Goal: Transaction & Acquisition: Purchase product/service

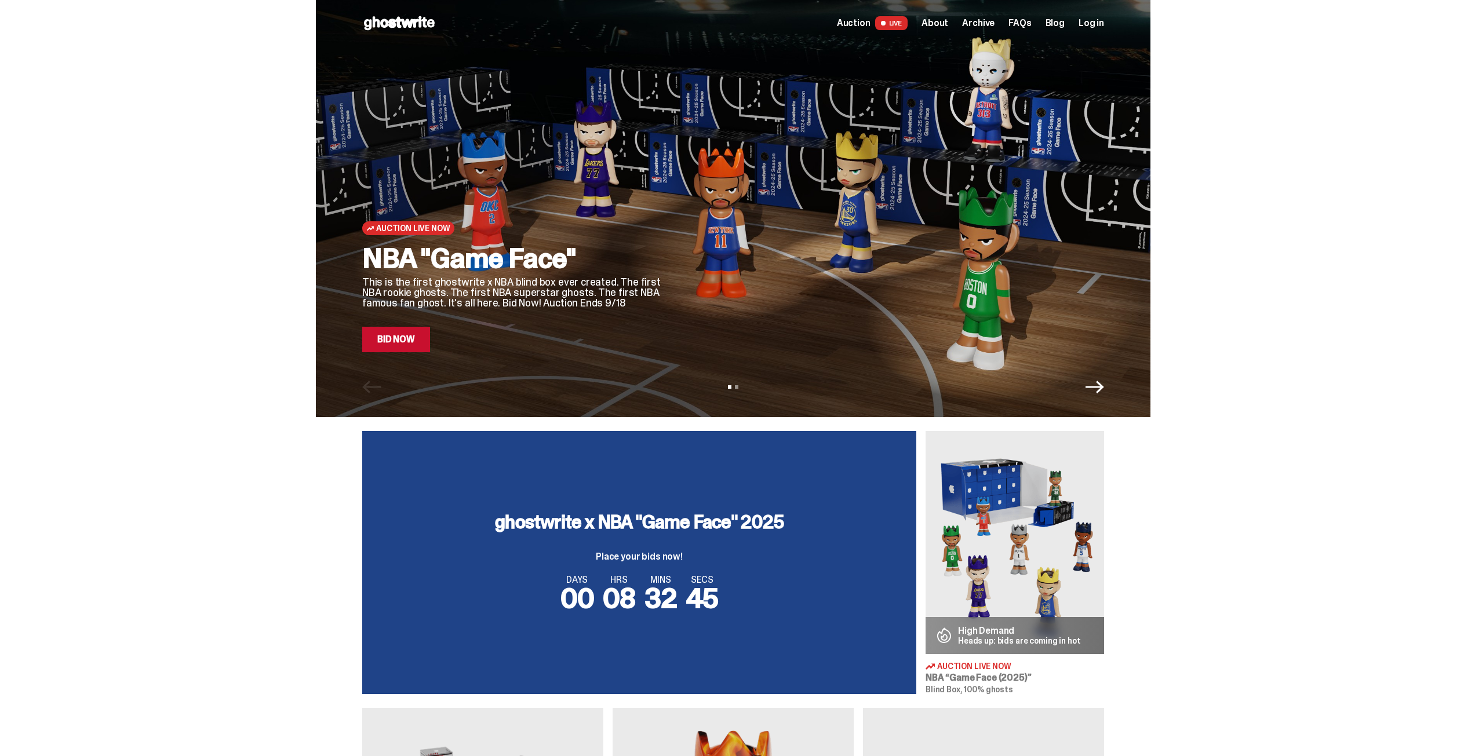
click at [408, 337] on link "Bid Now" at bounding box center [396, 339] width 68 height 25
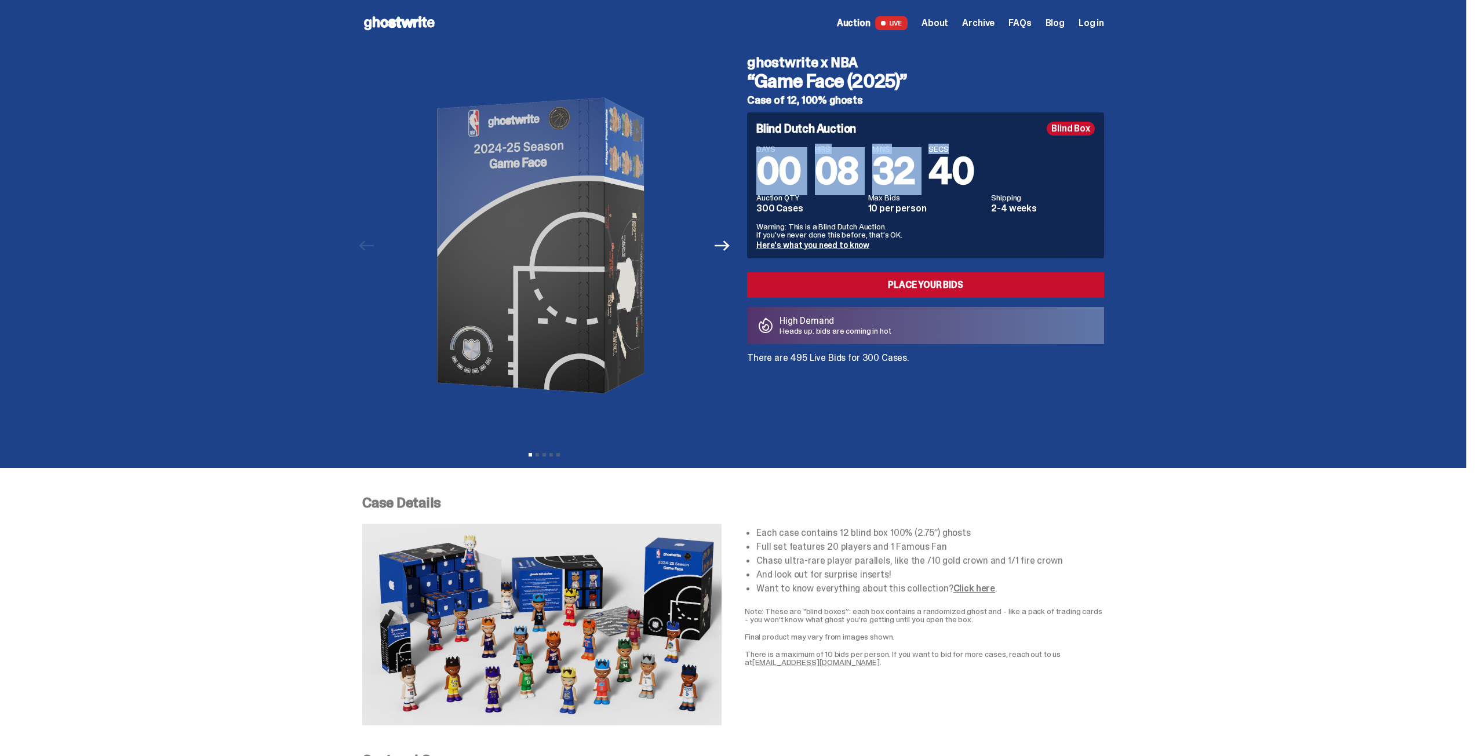
drag, startPoint x: 767, startPoint y: 167, endPoint x: 989, endPoint y: 169, distance: 222.5
click at [989, 169] on div "DAYS 00 HRS 08 MINS 32 SECS 40" at bounding box center [925, 167] width 338 height 45
click at [834, 163] on span "08" at bounding box center [836, 171] width 43 height 48
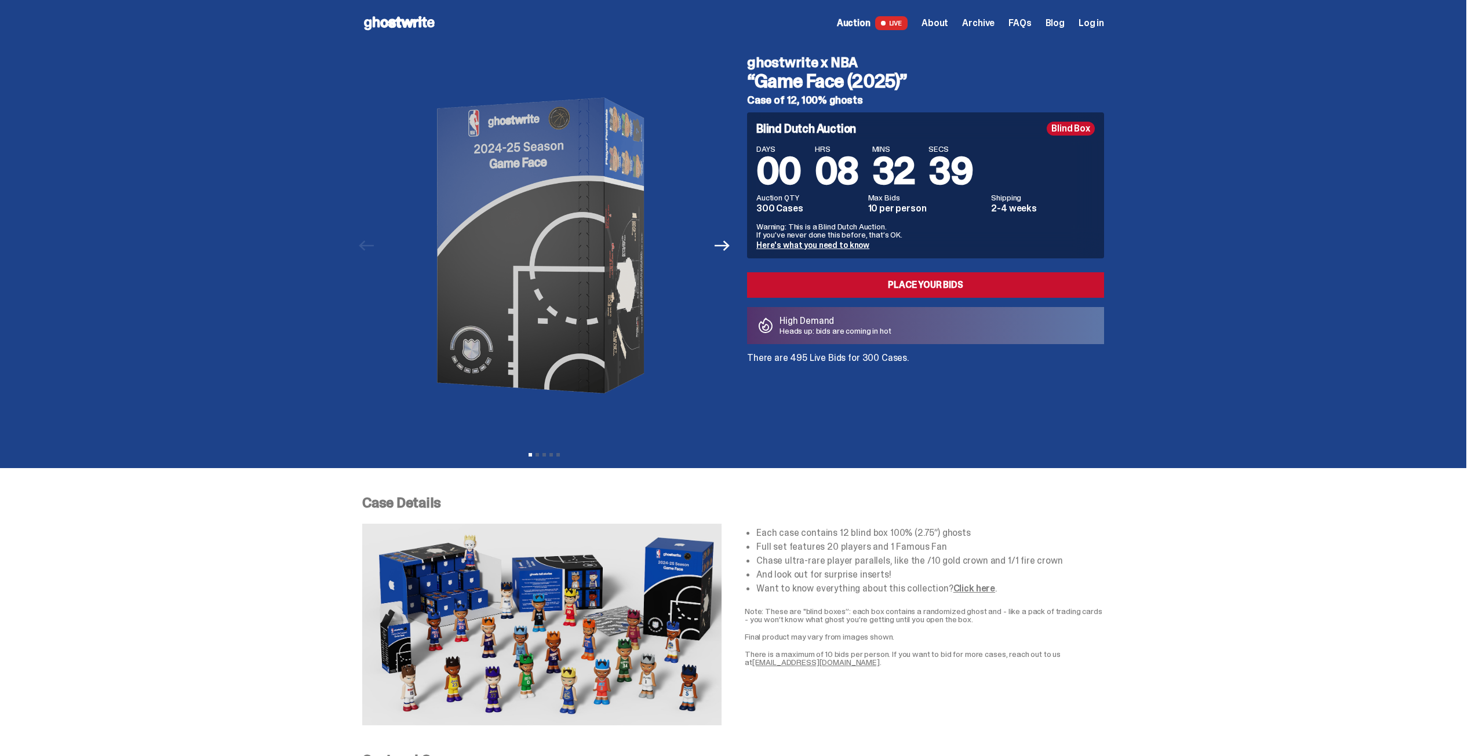
click at [915, 166] on span "32" at bounding box center [893, 171] width 43 height 48
click at [842, 164] on span "08" at bounding box center [836, 171] width 43 height 48
click at [829, 359] on p "There are 495 Live Bids for 300 Cases." at bounding box center [925, 357] width 357 height 9
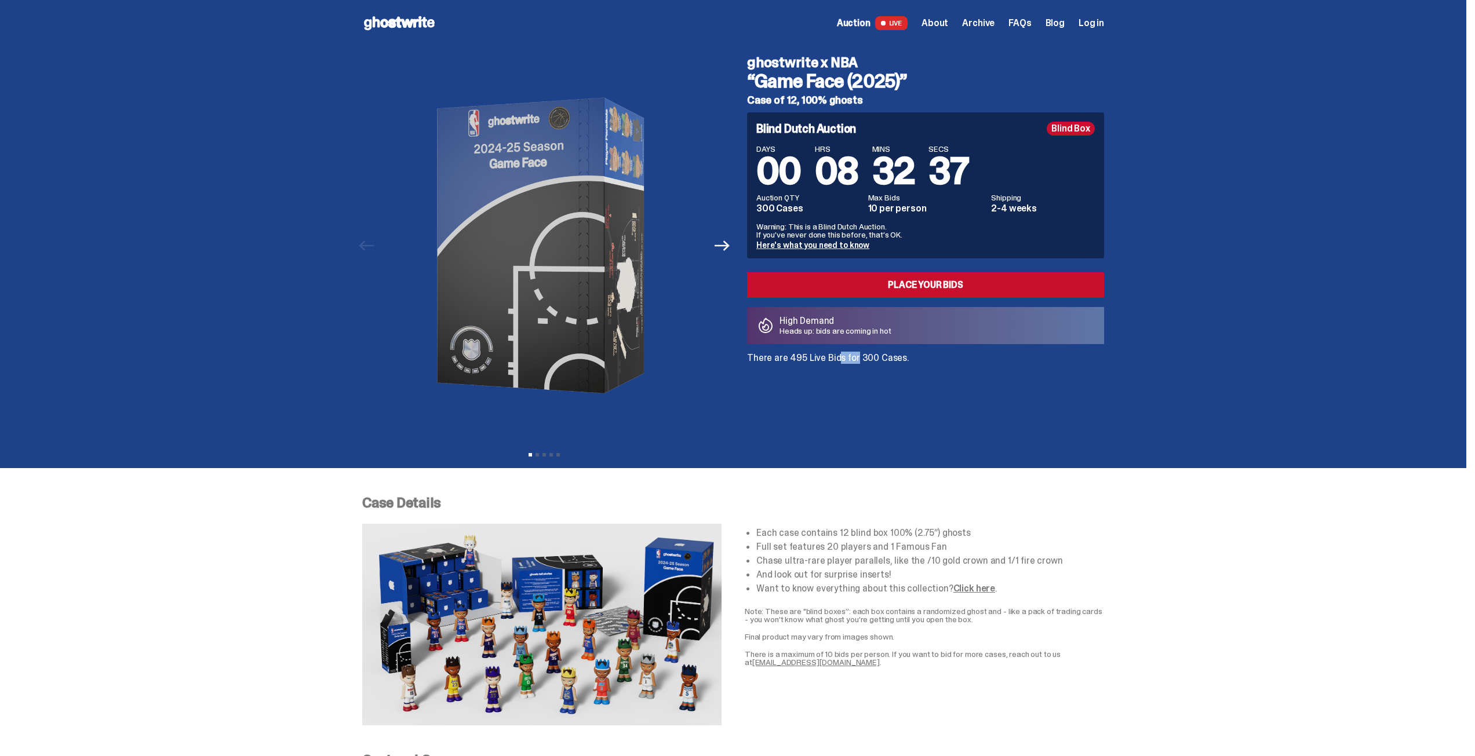
click at [829, 359] on p "There are 495 Live Bids for 300 Cases." at bounding box center [925, 357] width 357 height 9
click at [862, 354] on p "There are 495 Live Bids for 300 Cases." at bounding box center [925, 357] width 357 height 9
drag, startPoint x: 937, startPoint y: 359, endPoint x: 745, endPoint y: 361, distance: 191.8
click at [745, 361] on div "ghostwrite x NBA “Game Face (2025)” Case of 12, 100% ghosts Blind Dutch Auction…" at bounding box center [918, 245] width 371 height 399
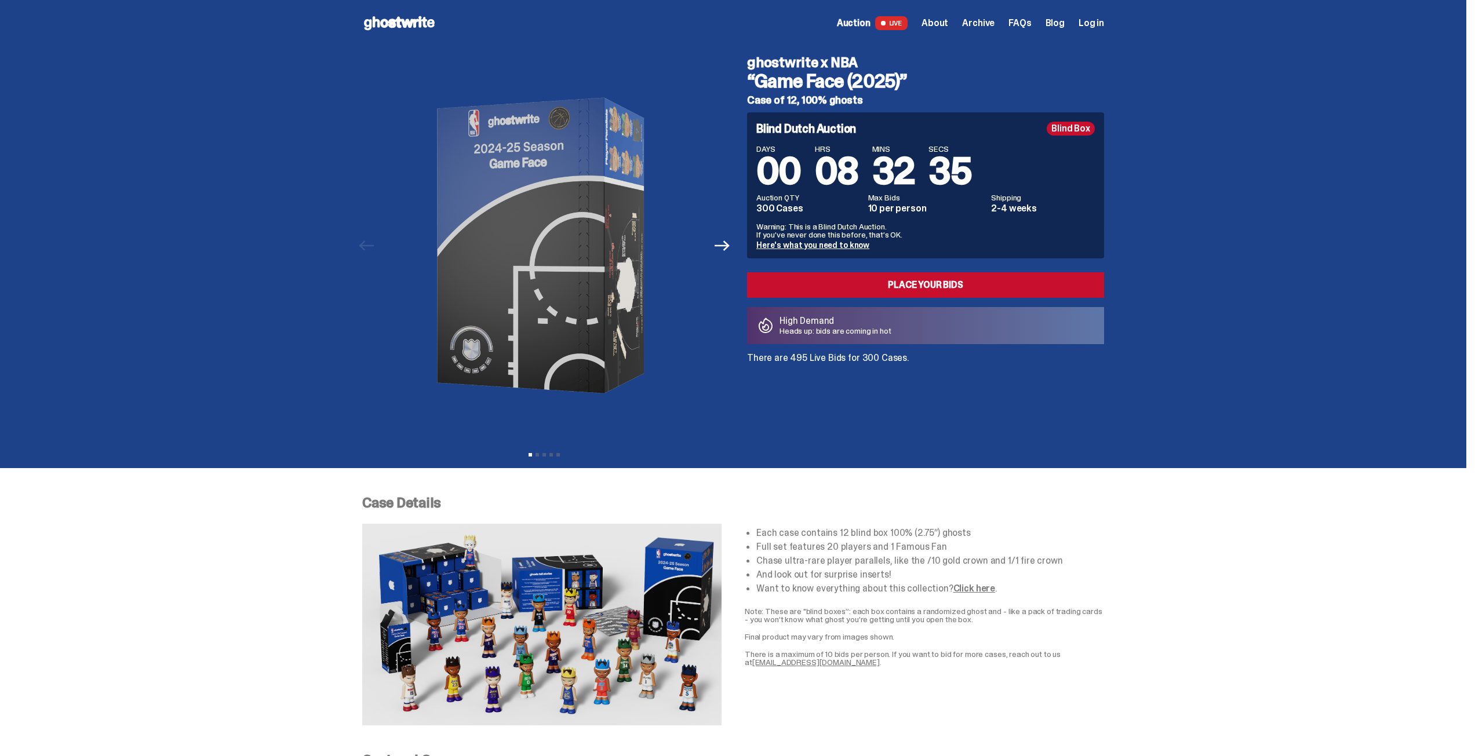
click at [822, 357] on p "There are 495 Live Bids for 300 Cases." at bounding box center [925, 357] width 357 height 9
click at [752, 364] on div "ghostwrite x NBA “Game Face (2025)” Case of 12, 100% ghosts Blind Dutch Auction…" at bounding box center [918, 245] width 371 height 399
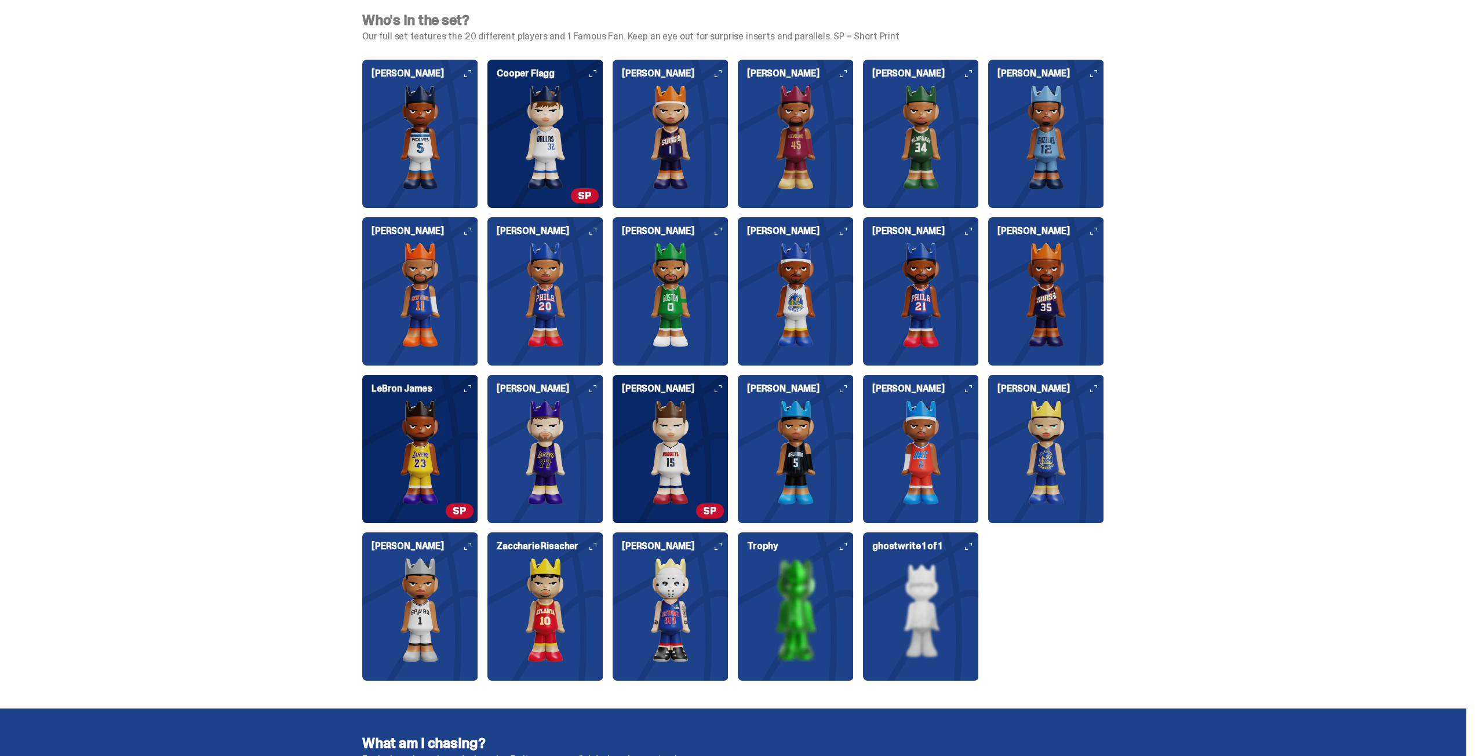
scroll to position [1275, 0]
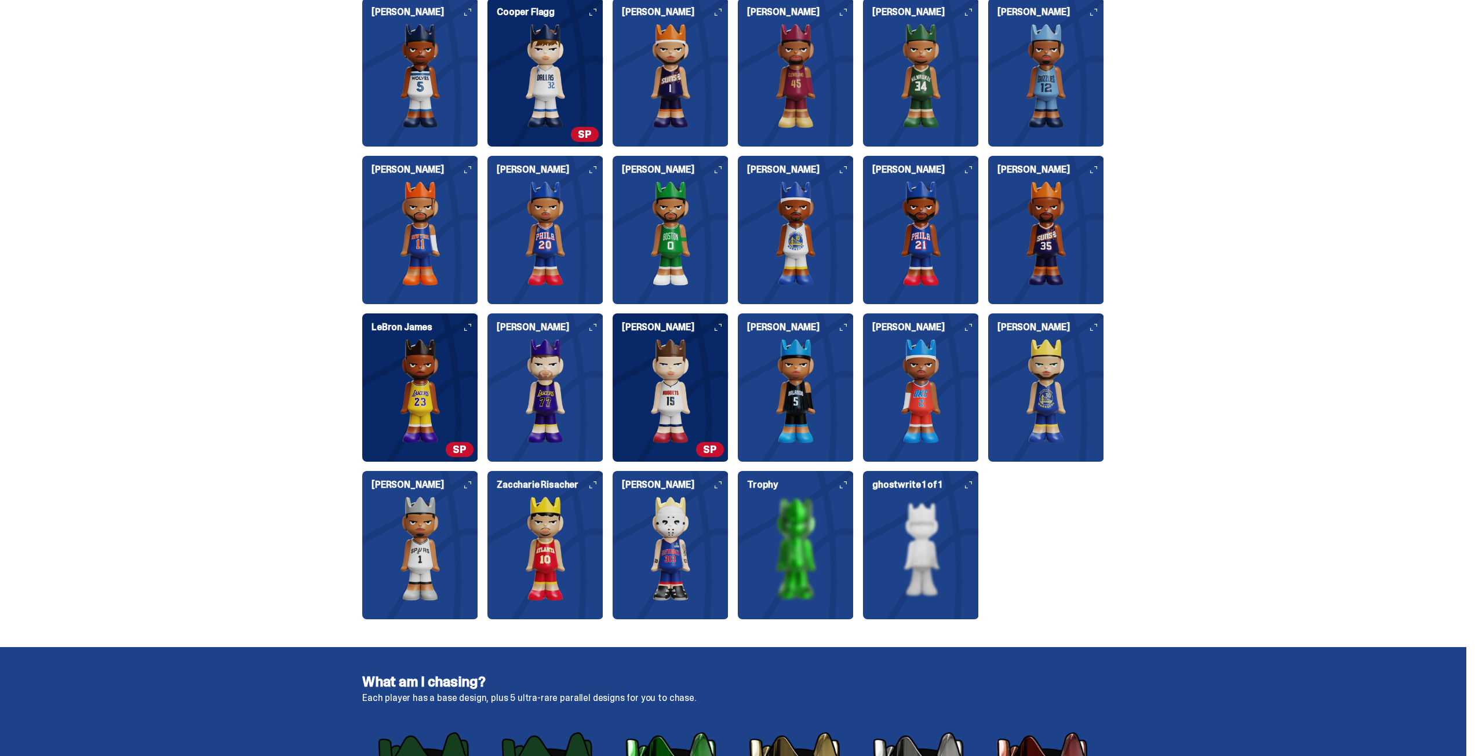
click at [459, 451] on span "SP" at bounding box center [460, 449] width 28 height 15
click at [160, 397] on div "Who's in the set? Our full set features the 20 different players and 1 Famous F…" at bounding box center [733, 292] width 1466 height 709
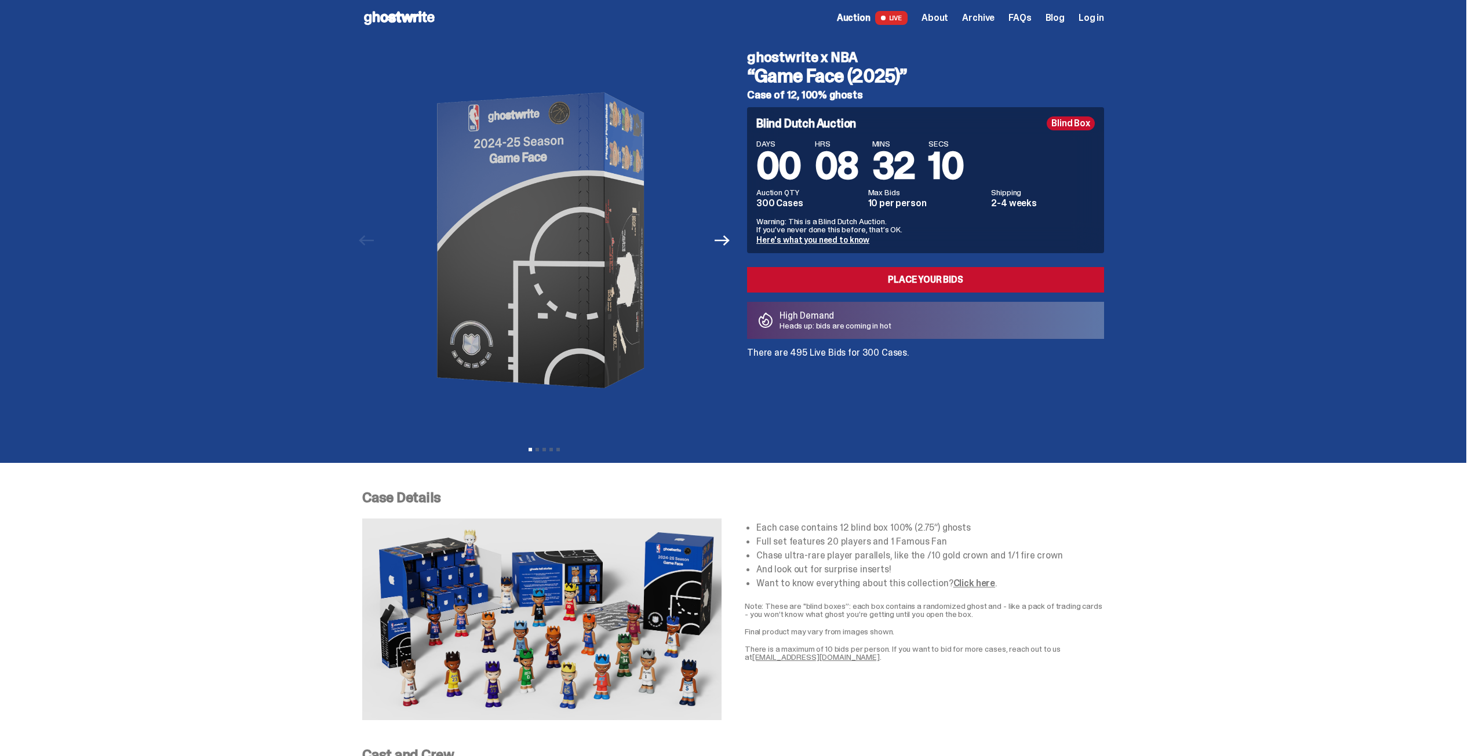
scroll to position [0, 0]
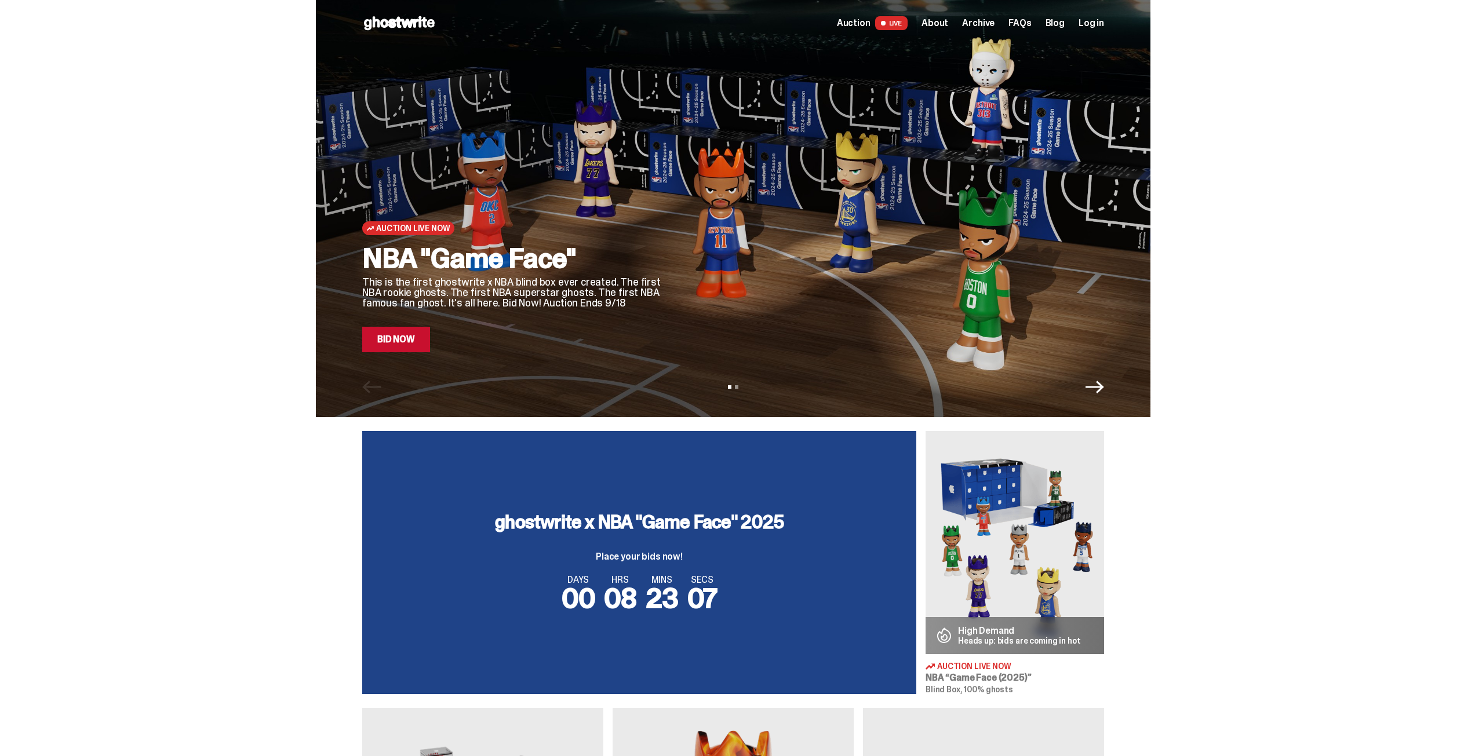
click at [942, 21] on span "About" at bounding box center [934, 23] width 27 height 9
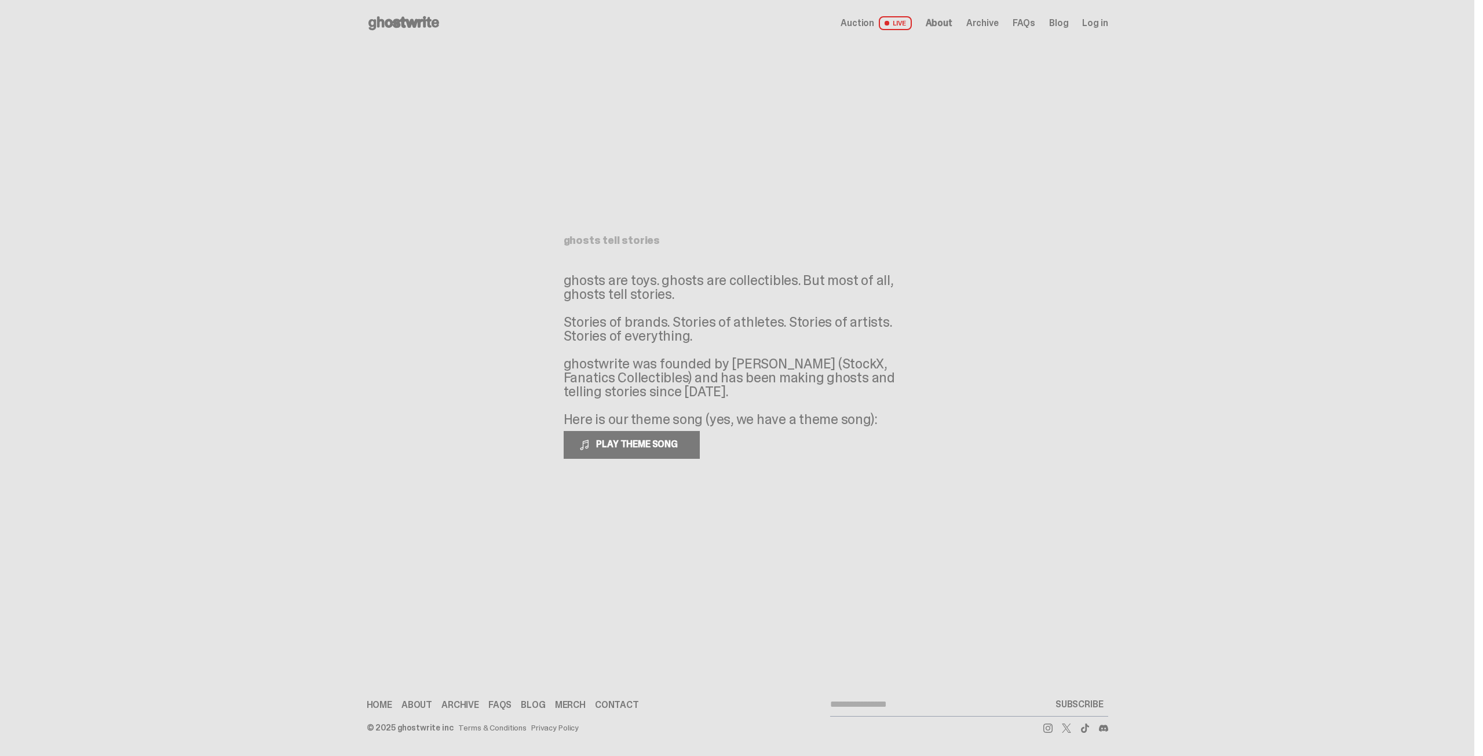
click at [988, 27] on span "Archive" at bounding box center [982, 23] width 32 height 9
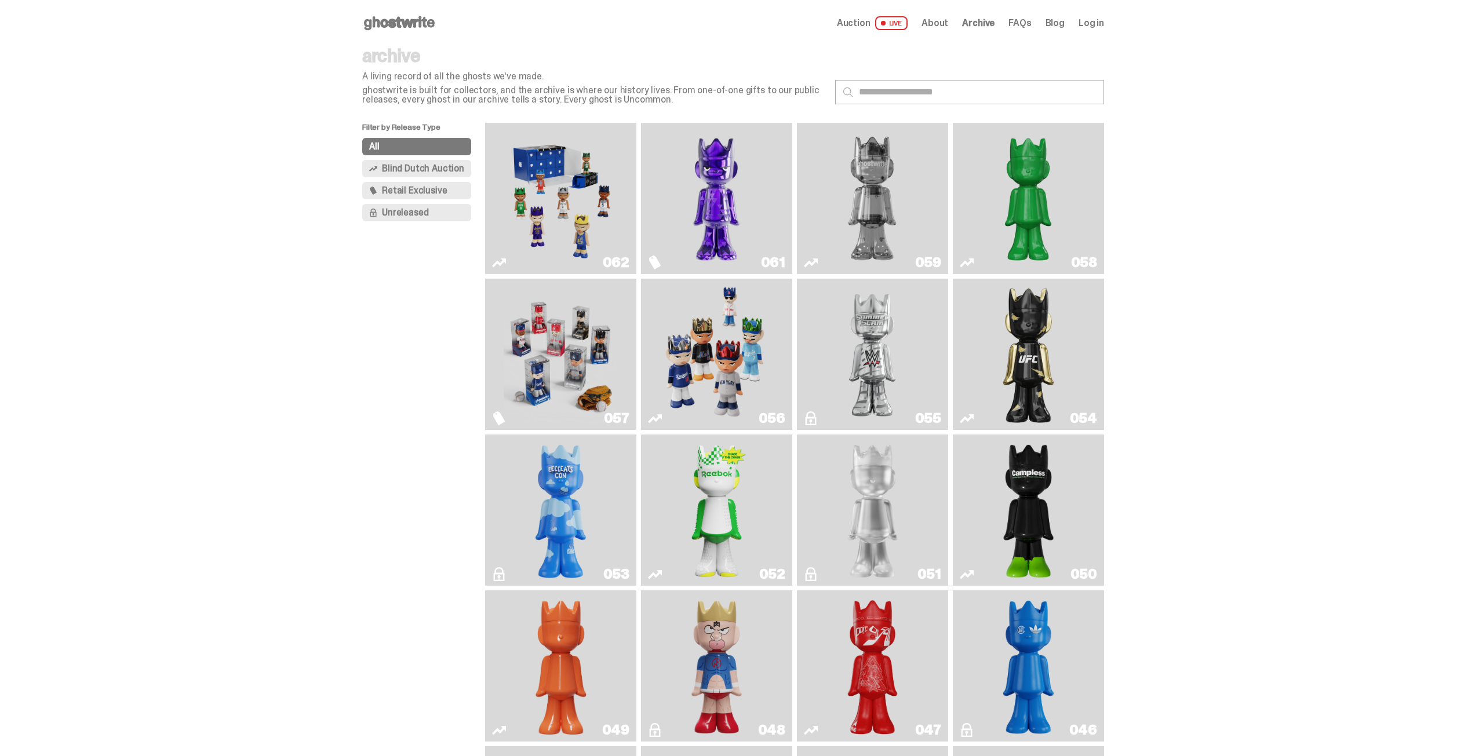
click at [567, 184] on img "Game Face (2025)" at bounding box center [561, 198] width 114 height 142
click at [547, 347] on img "Game Face (2025)" at bounding box center [561, 354] width 114 height 142
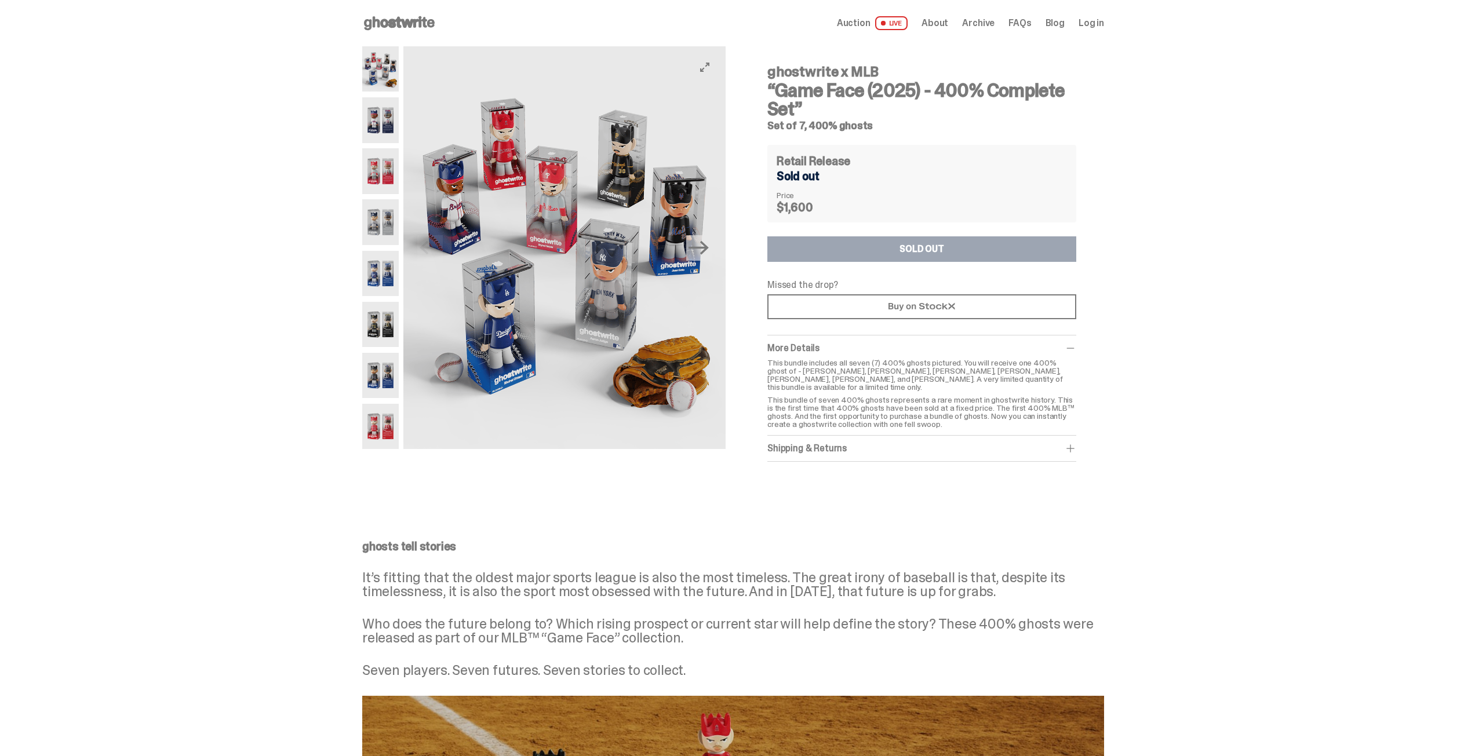
click at [537, 213] on img at bounding box center [564, 247] width 322 height 403
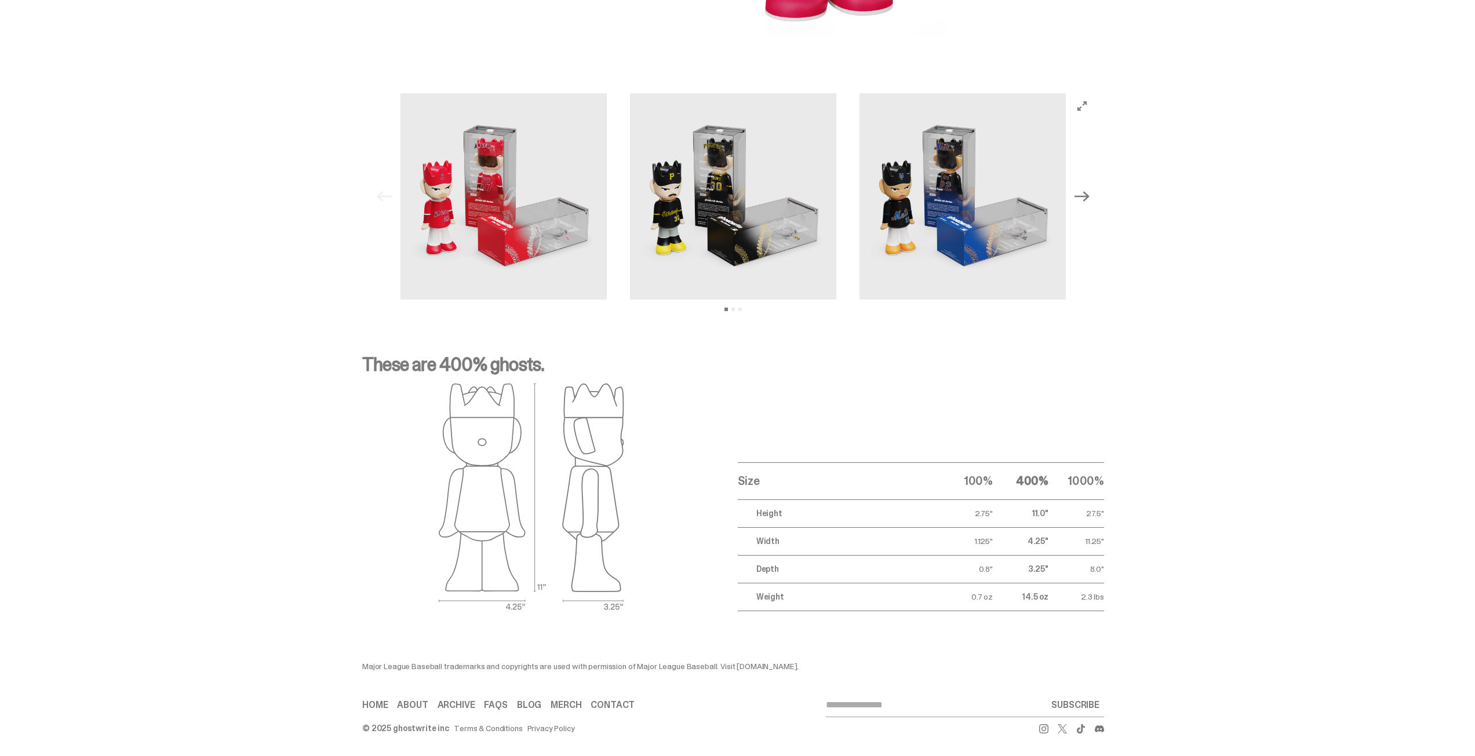
scroll to position [1592, 0]
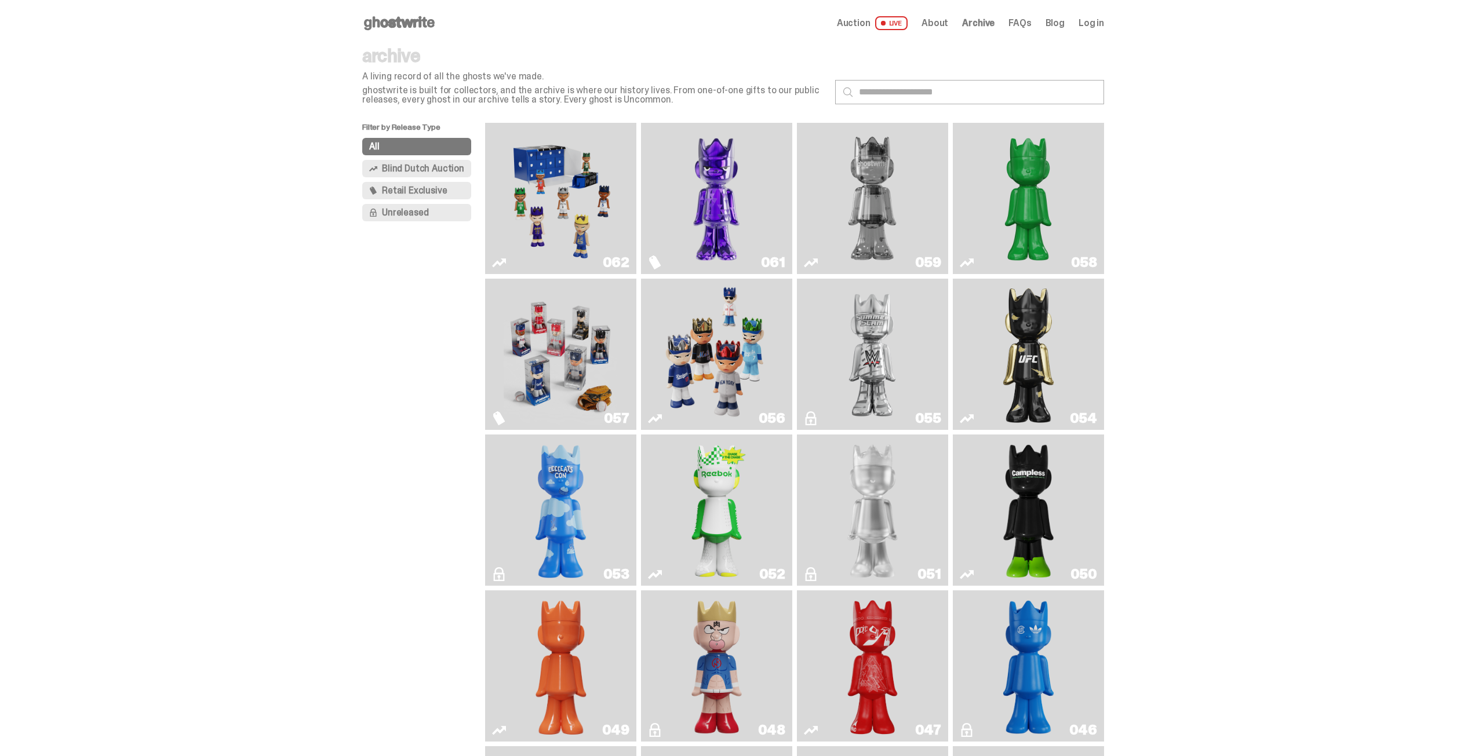
click at [731, 367] on img "Game Face (2025)" at bounding box center [716, 354] width 114 height 142
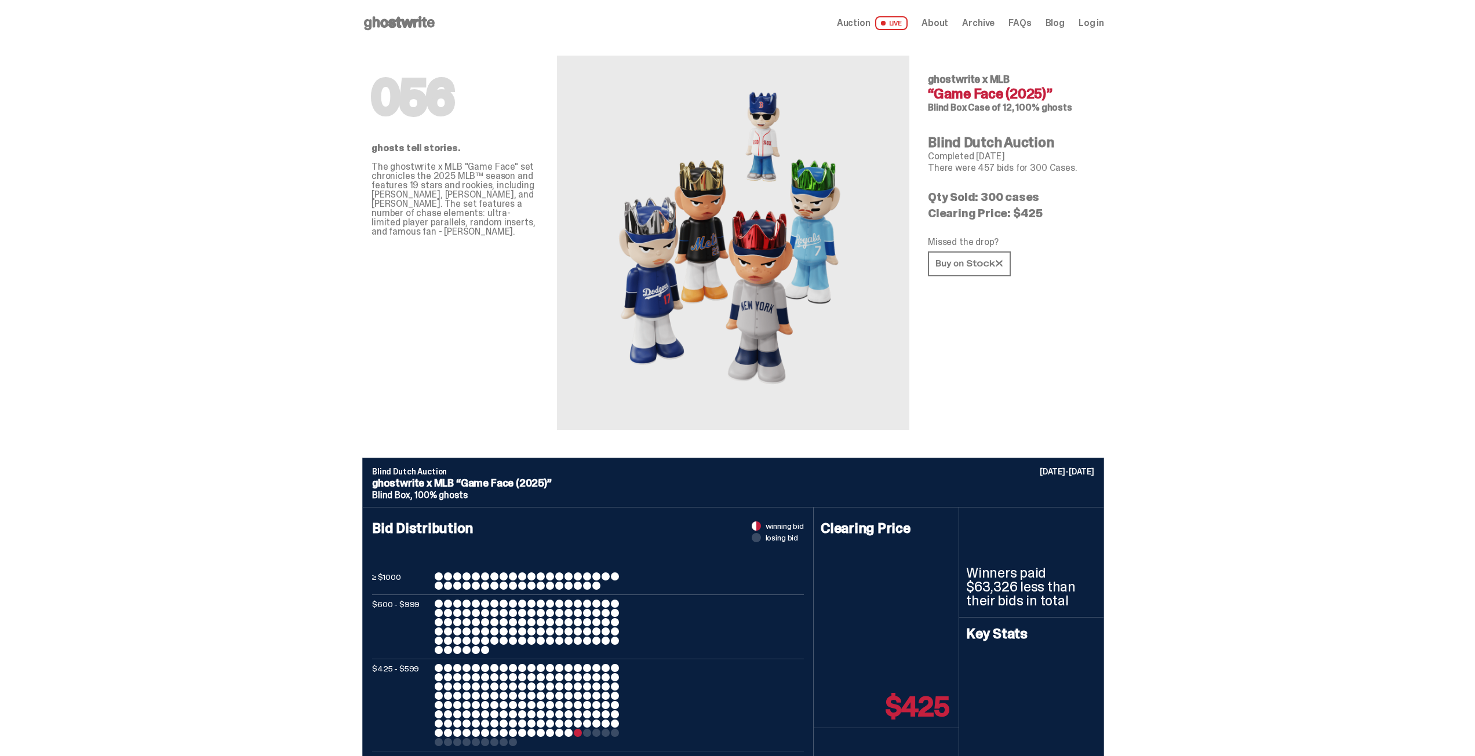
drag, startPoint x: 1053, startPoint y: 215, endPoint x: 927, endPoint y: 210, distance: 126.4
click at [927, 210] on div "056 ghosts tell stories. The ghostwrite x MLB "Game Face" set chronicles the 20…" at bounding box center [733, 251] width 742 height 411
click at [1004, 211] on p "Clearing Price: $425" at bounding box center [1011, 213] width 167 height 12
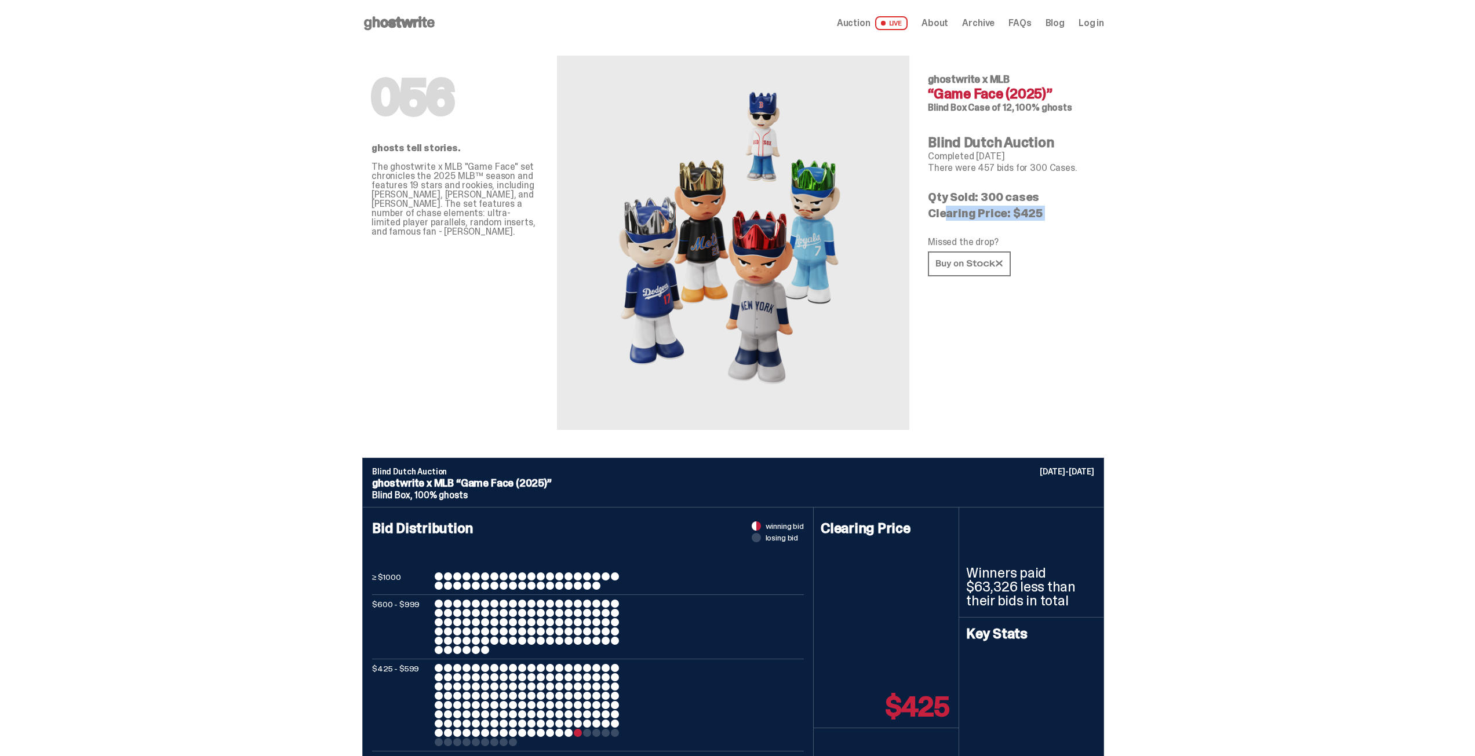
click at [976, 216] on p "Clearing Price: $425" at bounding box center [1011, 213] width 167 height 12
click at [989, 214] on p "Clearing Price: $425" at bounding box center [1011, 213] width 167 height 12
drag, startPoint x: 969, startPoint y: 170, endPoint x: 999, endPoint y: 166, distance: 30.4
click at [999, 166] on p "There were 457 bids for 300 Cases." at bounding box center [1011, 167] width 167 height 9
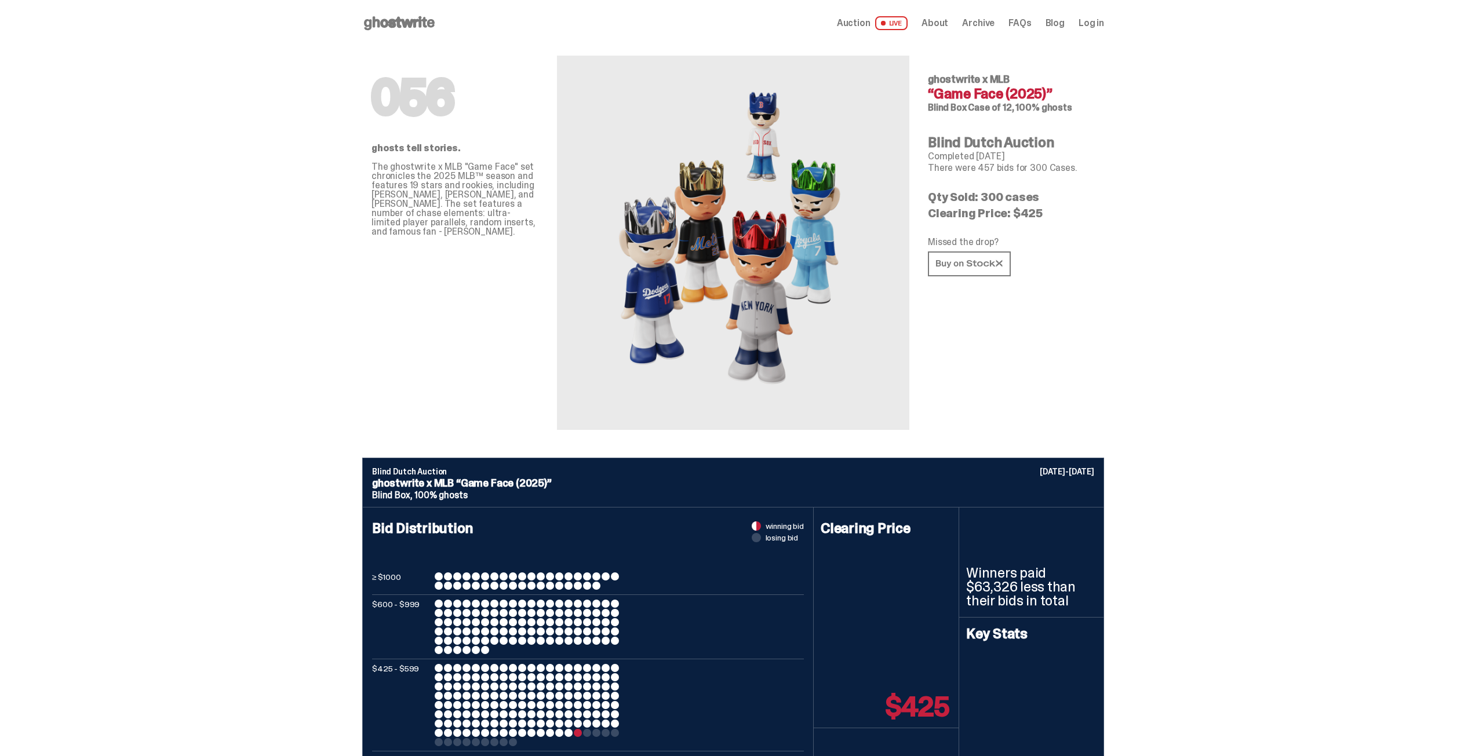
click at [987, 168] on p "There were 457 bids for 300 Cases." at bounding box center [1011, 167] width 167 height 9
click at [1004, 165] on p "There were 457 bids for 300 Cases." at bounding box center [1011, 167] width 167 height 9
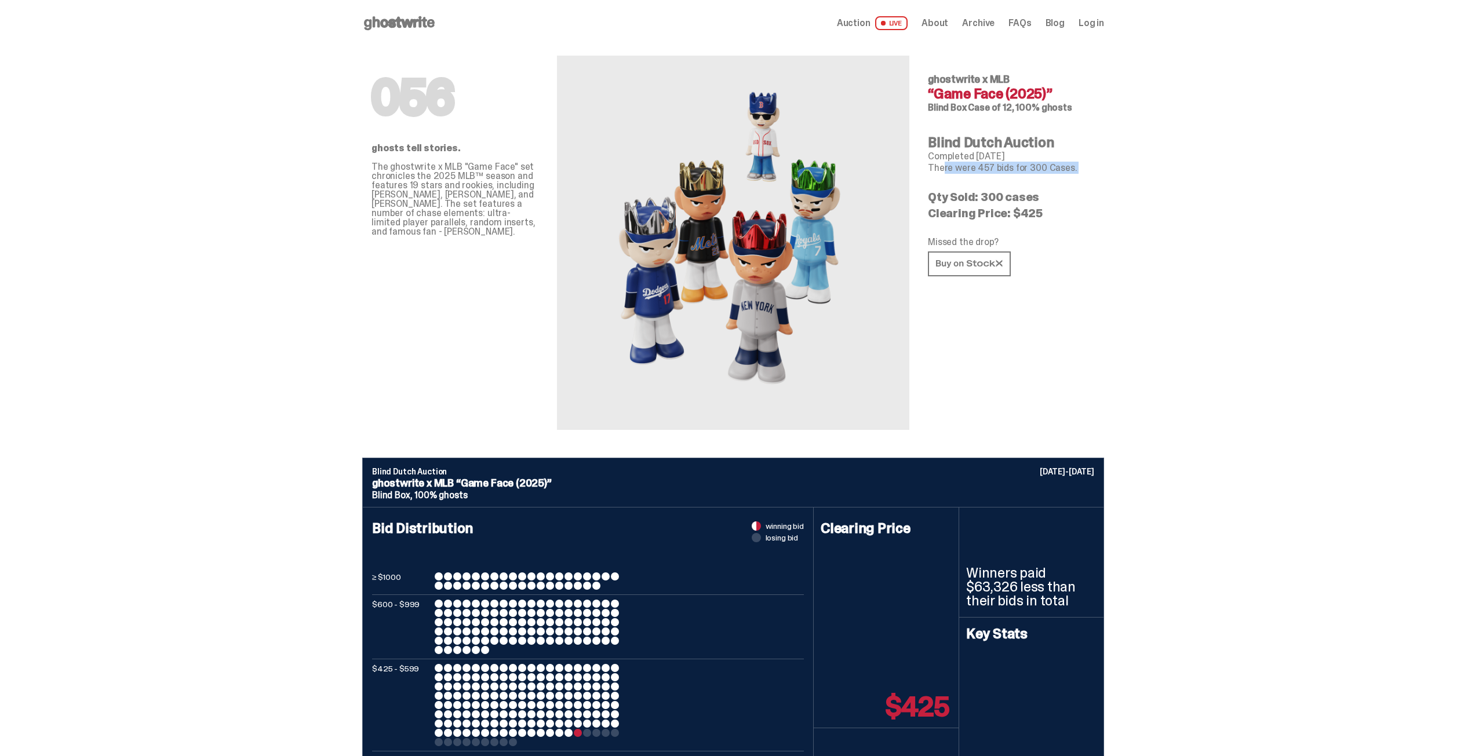
click at [984, 170] on p "There were 457 bids for 300 Cases." at bounding box center [1011, 167] width 167 height 9
click at [998, 166] on p "There were 457 bids for 300 Cases." at bounding box center [1011, 167] width 167 height 9
drag, startPoint x: 933, startPoint y: 214, endPoint x: 1057, endPoint y: 210, distance: 124.1
click at [1057, 210] on p "Clearing Price: $425" at bounding box center [1011, 213] width 167 height 12
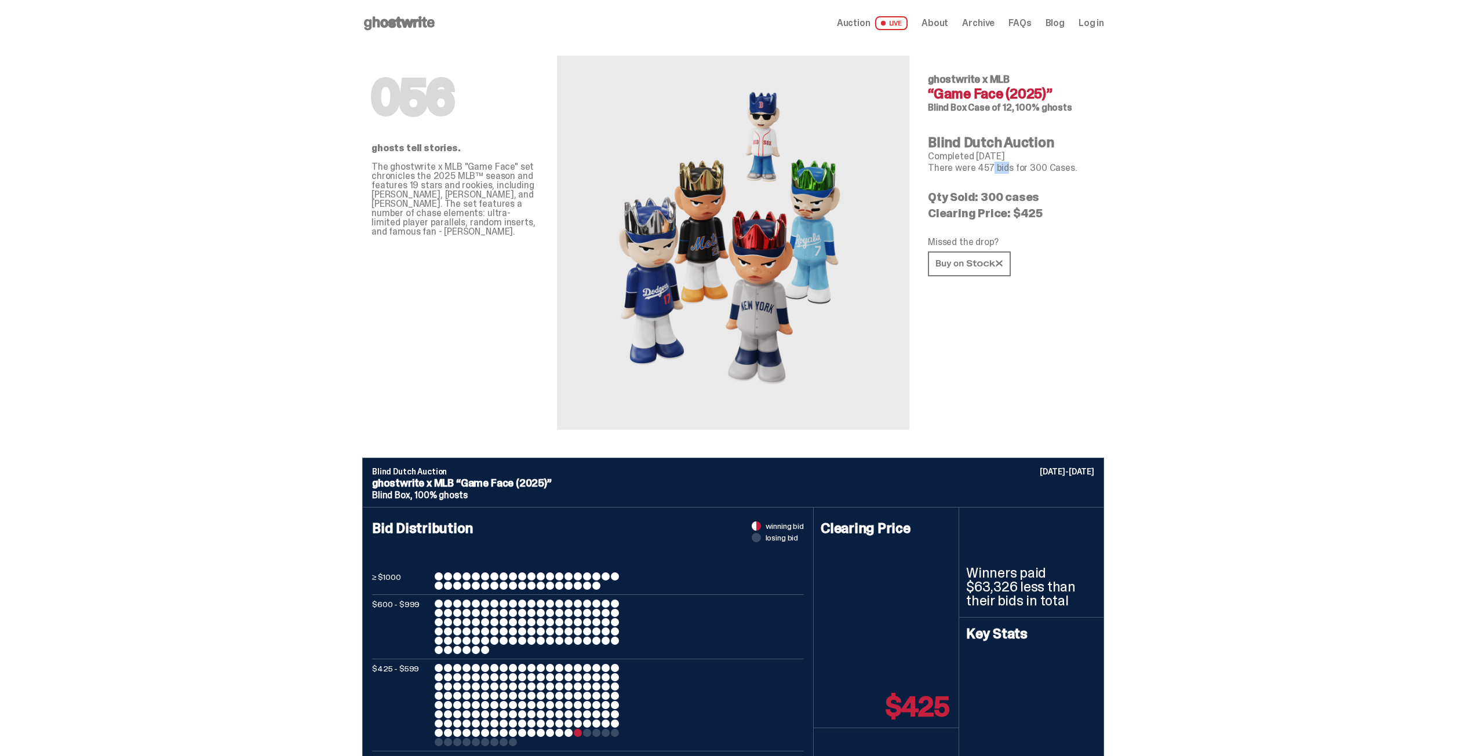
click at [982, 213] on p "Clearing Price: $425" at bounding box center [1011, 213] width 167 height 12
click at [1009, 209] on p "Clearing Price: $425" at bounding box center [1011, 213] width 167 height 12
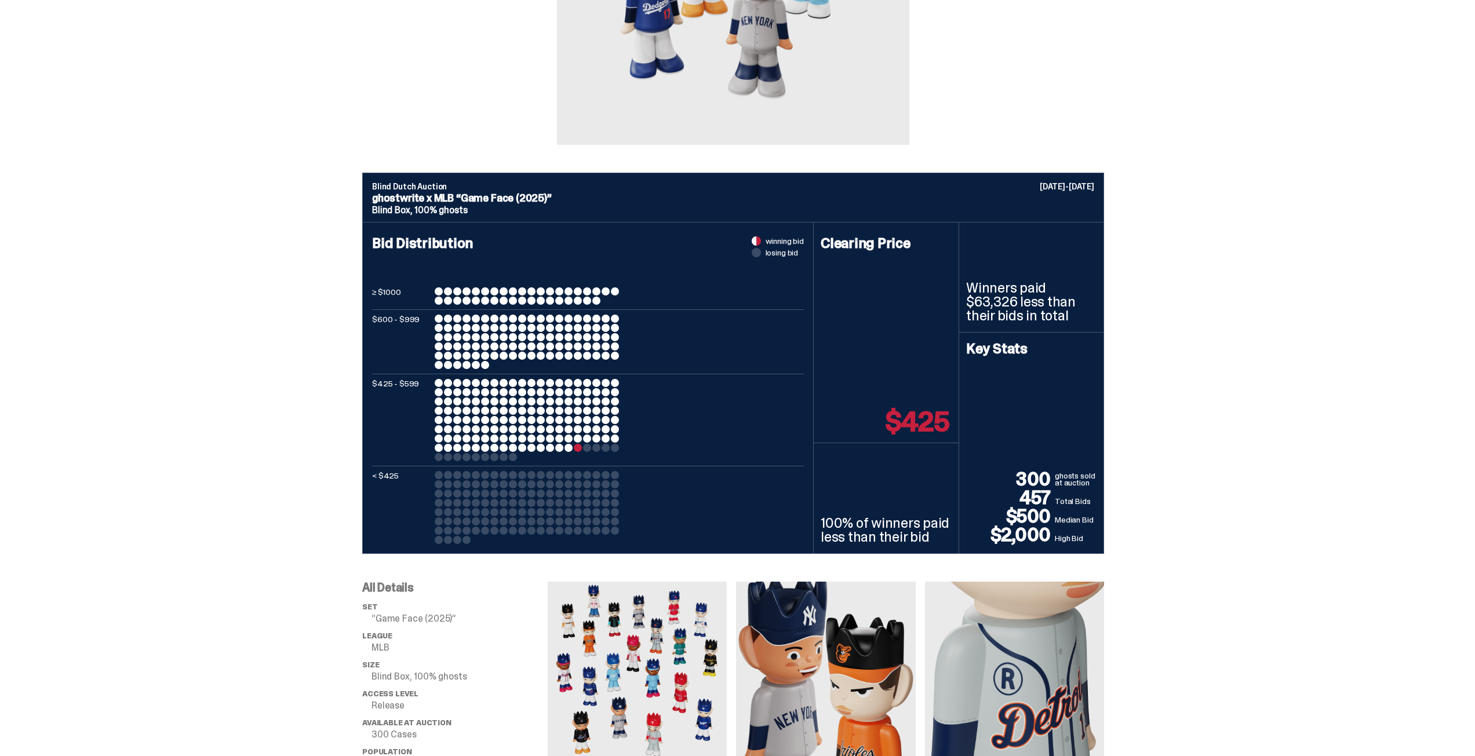
scroll to position [290, 0]
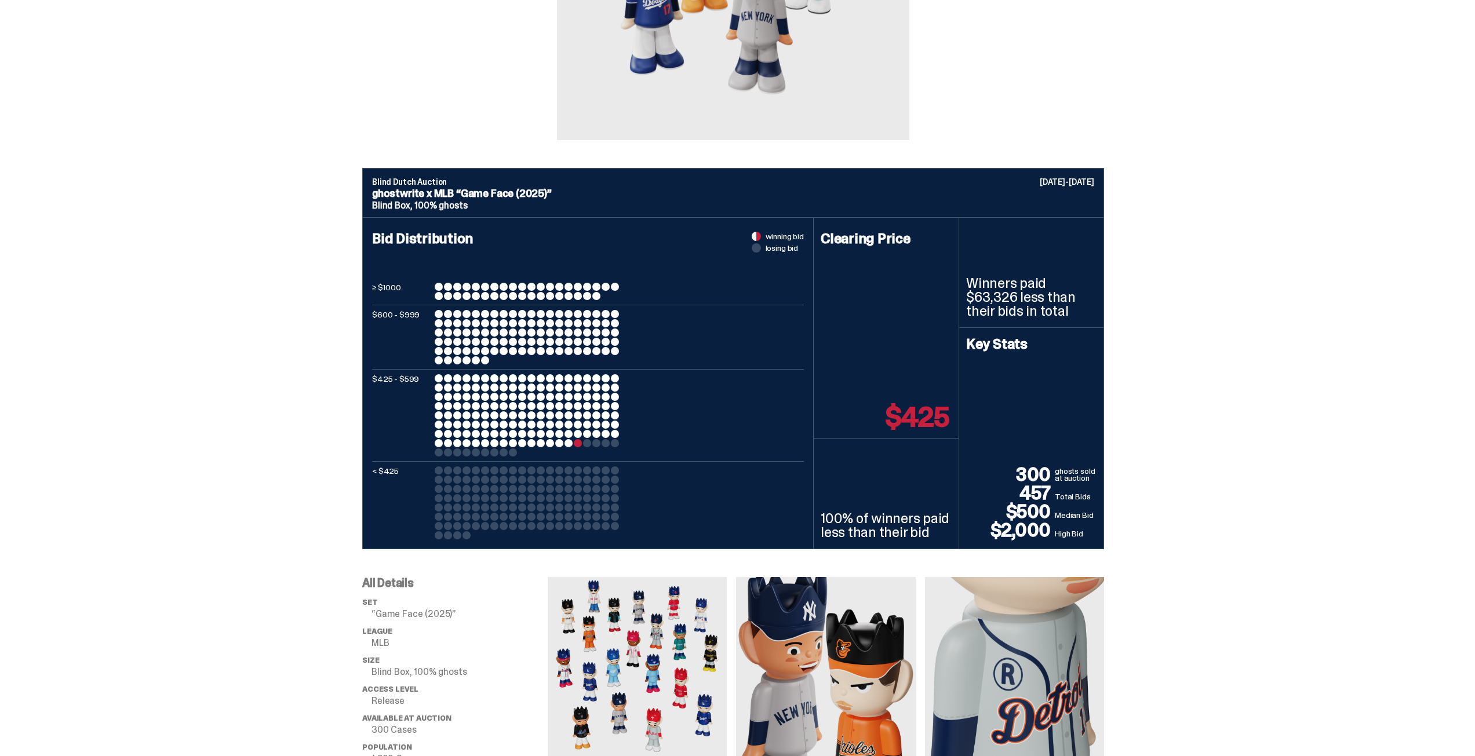
drag, startPoint x: 1013, startPoint y: 510, endPoint x: 1087, endPoint y: 533, distance: 77.2
click at [1087, 533] on div "300 ghosts sold at auction 457 Total Bids $500 Median Bid $2,000 High Bid" at bounding box center [1031, 502] width 130 height 74
click at [1015, 537] on p "$2,000" at bounding box center [1010, 530] width 89 height 19
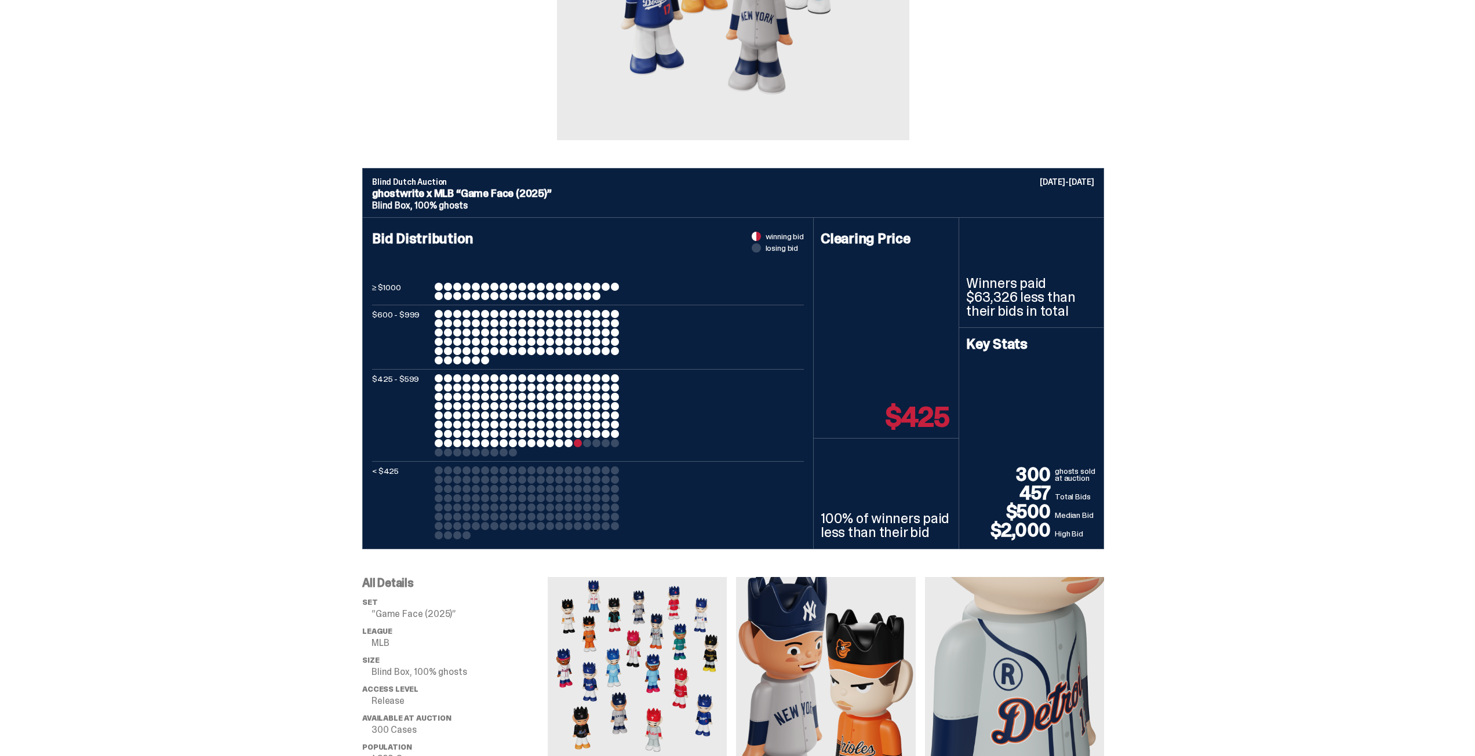
click at [1031, 510] on p "$500" at bounding box center [1010, 511] width 89 height 19
click at [1006, 523] on p "$2,000" at bounding box center [1010, 530] width 89 height 19
click at [905, 535] on p "100% of winners paid less than their bid" at bounding box center [885, 526] width 131 height 28
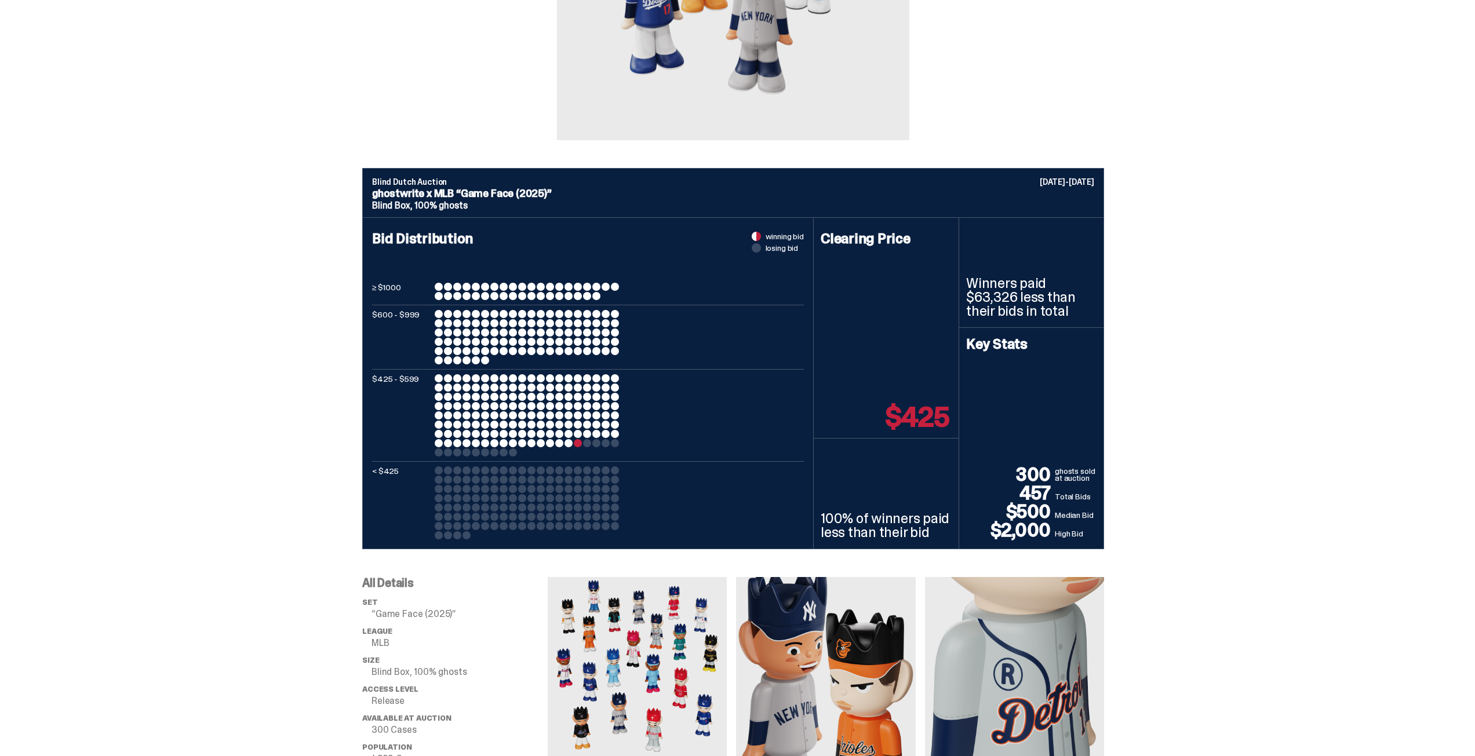
click at [905, 535] on p "100% of winners paid less than their bid" at bounding box center [885, 526] width 131 height 28
click at [900, 525] on p "100% of winners paid less than their bid" at bounding box center [885, 526] width 131 height 28
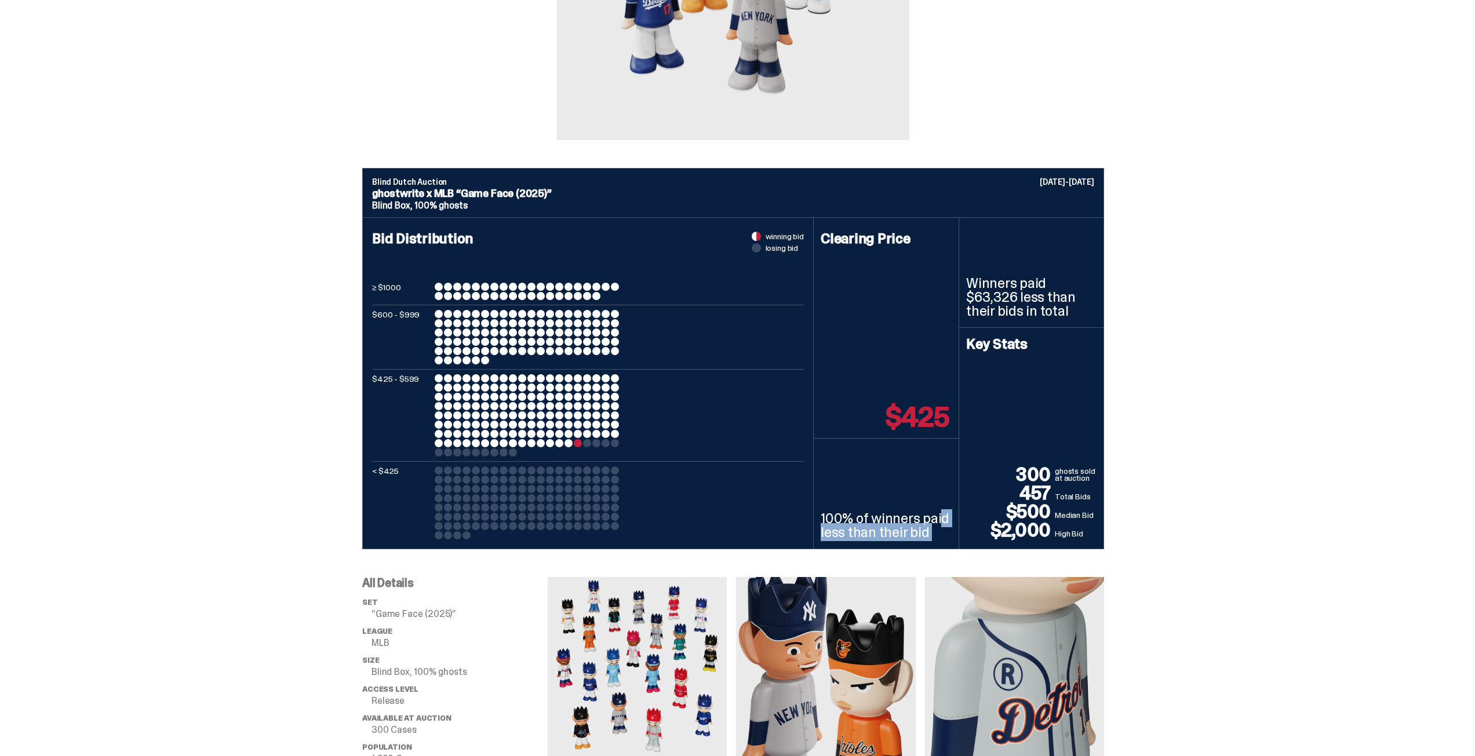
click at [877, 530] on p "100% of winners paid less than their bid" at bounding box center [885, 526] width 131 height 28
click at [877, 521] on p "100% of winners paid less than their bid" at bounding box center [885, 526] width 131 height 28
drag, startPoint x: 878, startPoint y: 413, endPoint x: 958, endPoint y: 411, distance: 80.0
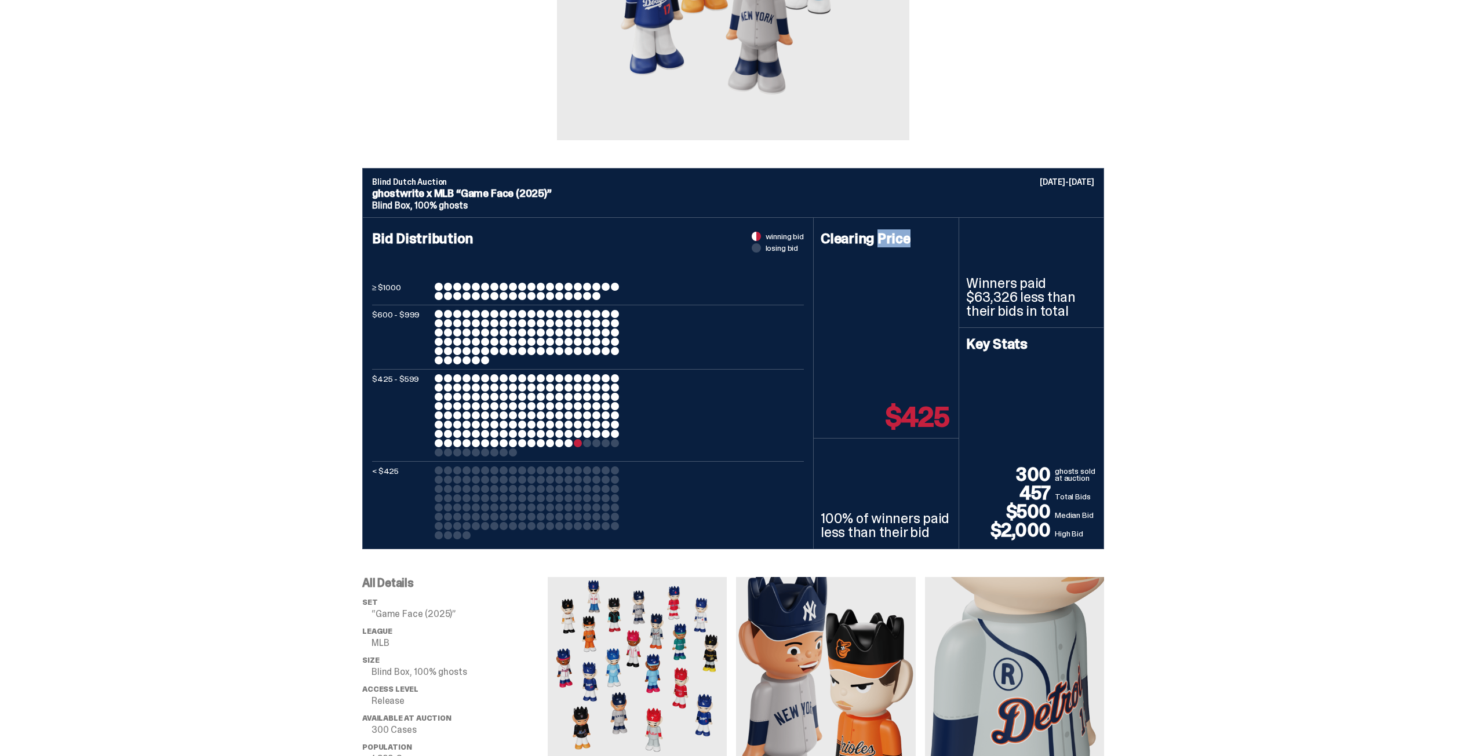
click at [958, 411] on div "Clearing Price $425" at bounding box center [886, 328] width 145 height 221
click at [925, 414] on p "$425" at bounding box center [917, 417] width 64 height 28
click at [933, 410] on p "$425" at bounding box center [917, 417] width 64 height 28
drag, startPoint x: 895, startPoint y: 417, endPoint x: 946, endPoint y: 412, distance: 50.6
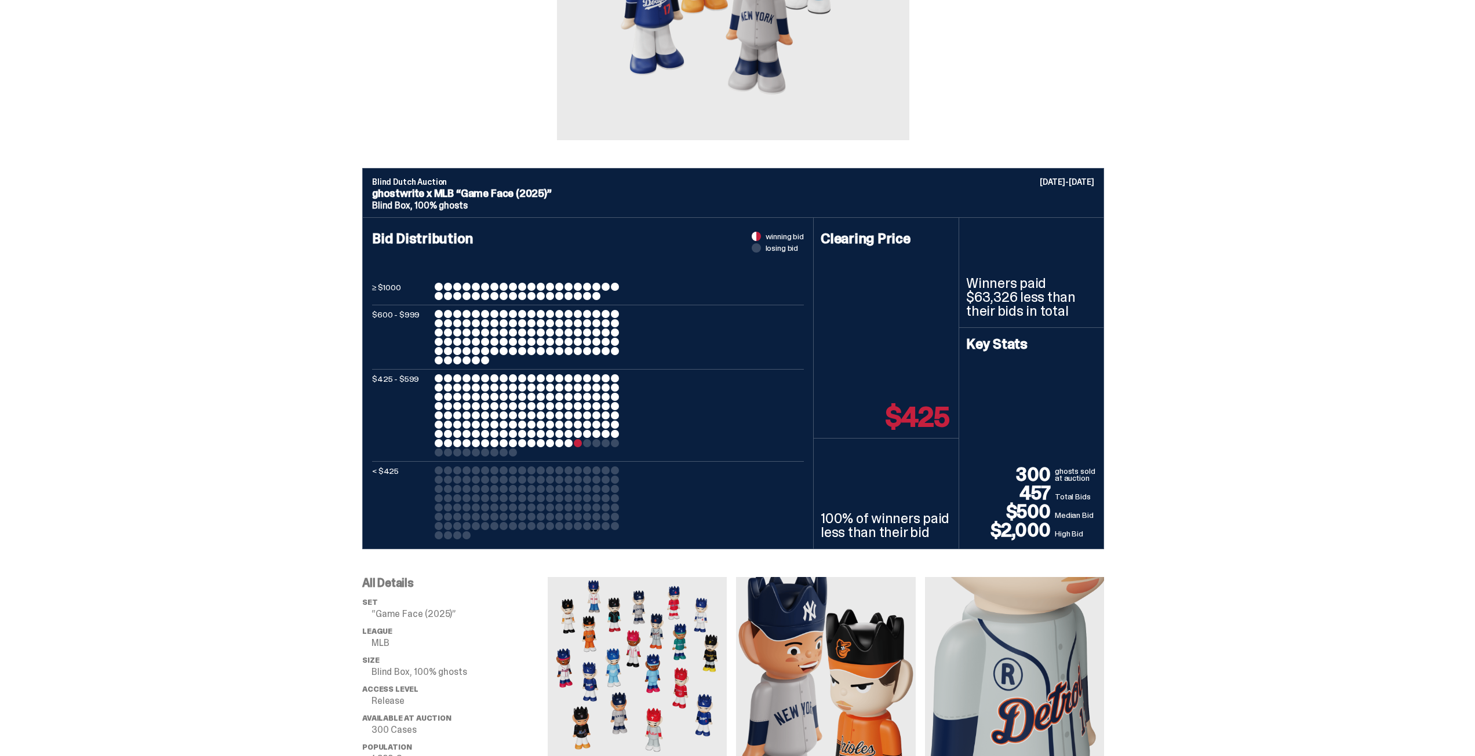
click at [946, 412] on p "$425" at bounding box center [917, 417] width 64 height 28
click at [903, 419] on p "$425" at bounding box center [917, 417] width 64 height 28
click at [917, 414] on p "$425" at bounding box center [917, 417] width 64 height 28
drag, startPoint x: 896, startPoint y: 416, endPoint x: 952, endPoint y: 414, distance: 55.7
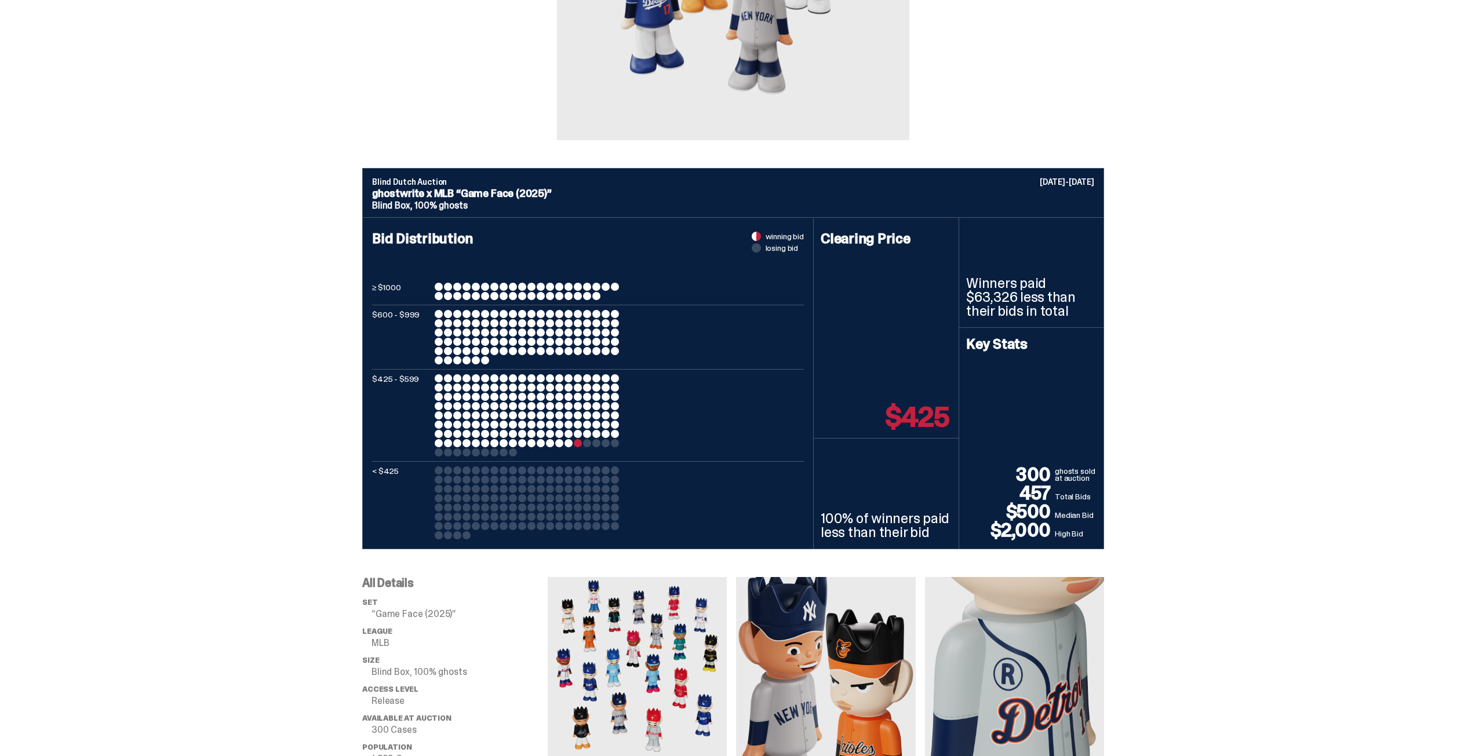
click at [949, 414] on p "$425" at bounding box center [917, 417] width 64 height 28
click at [918, 418] on p "$425" at bounding box center [917, 417] width 64 height 28
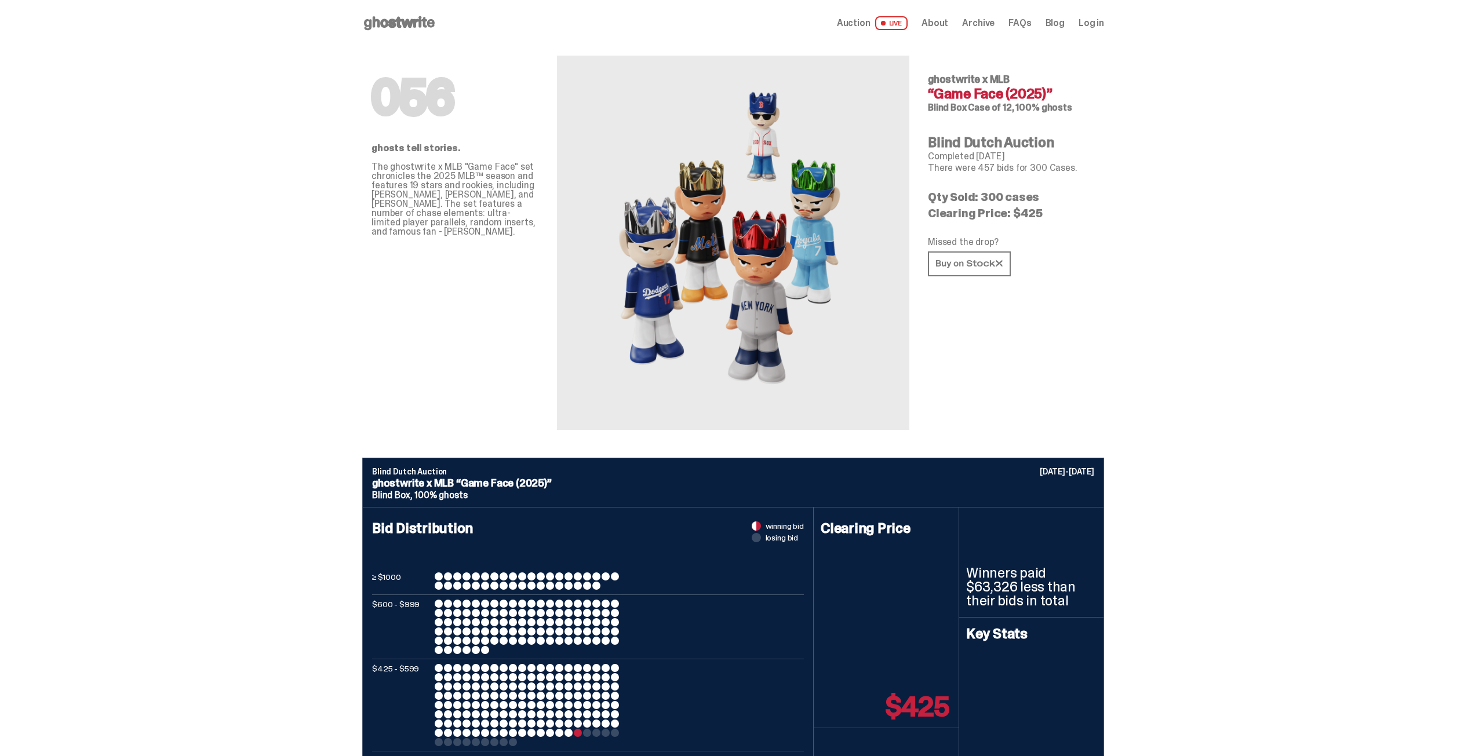
scroll to position [290, 0]
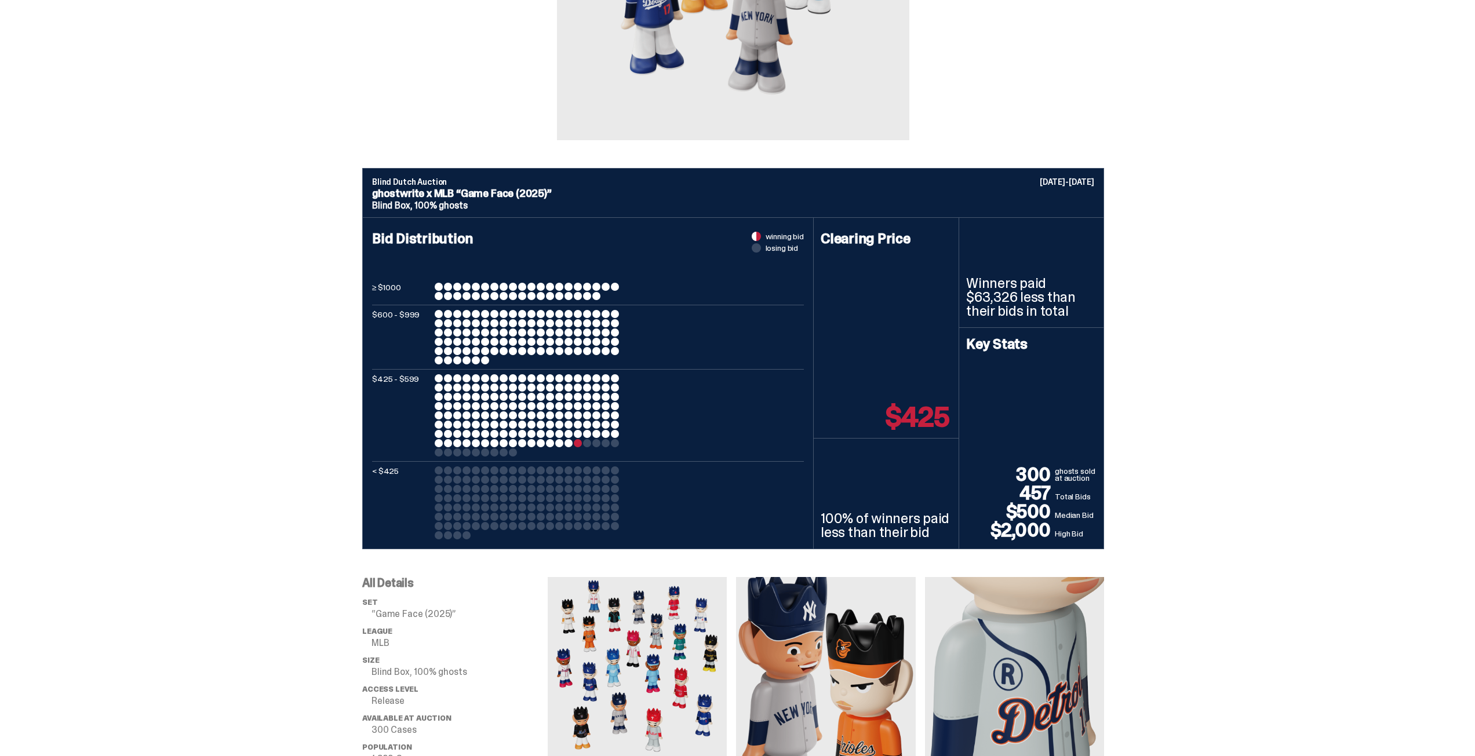
click at [582, 442] on div at bounding box center [578, 443] width 8 height 8
click at [582, 443] on div at bounding box center [578, 443] width 8 height 8
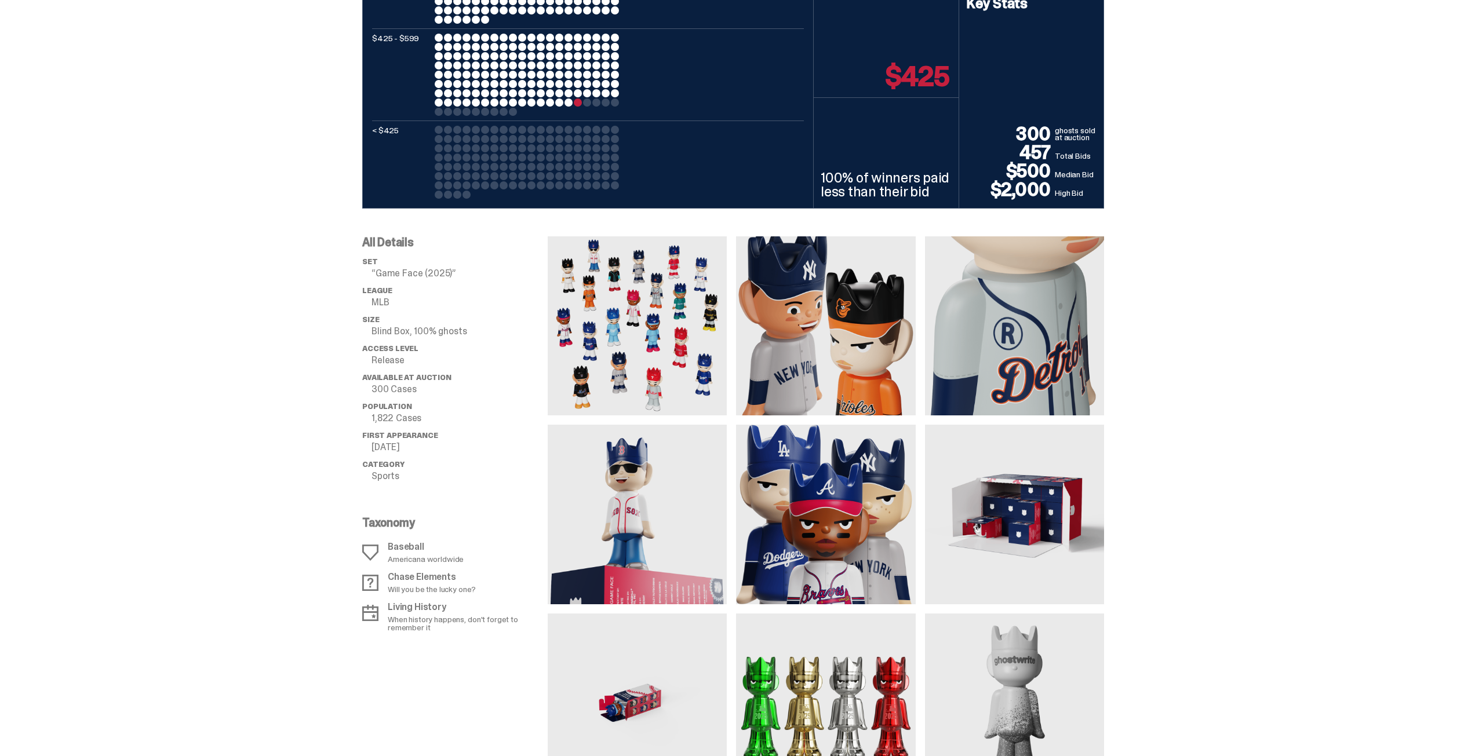
scroll to position [637, 0]
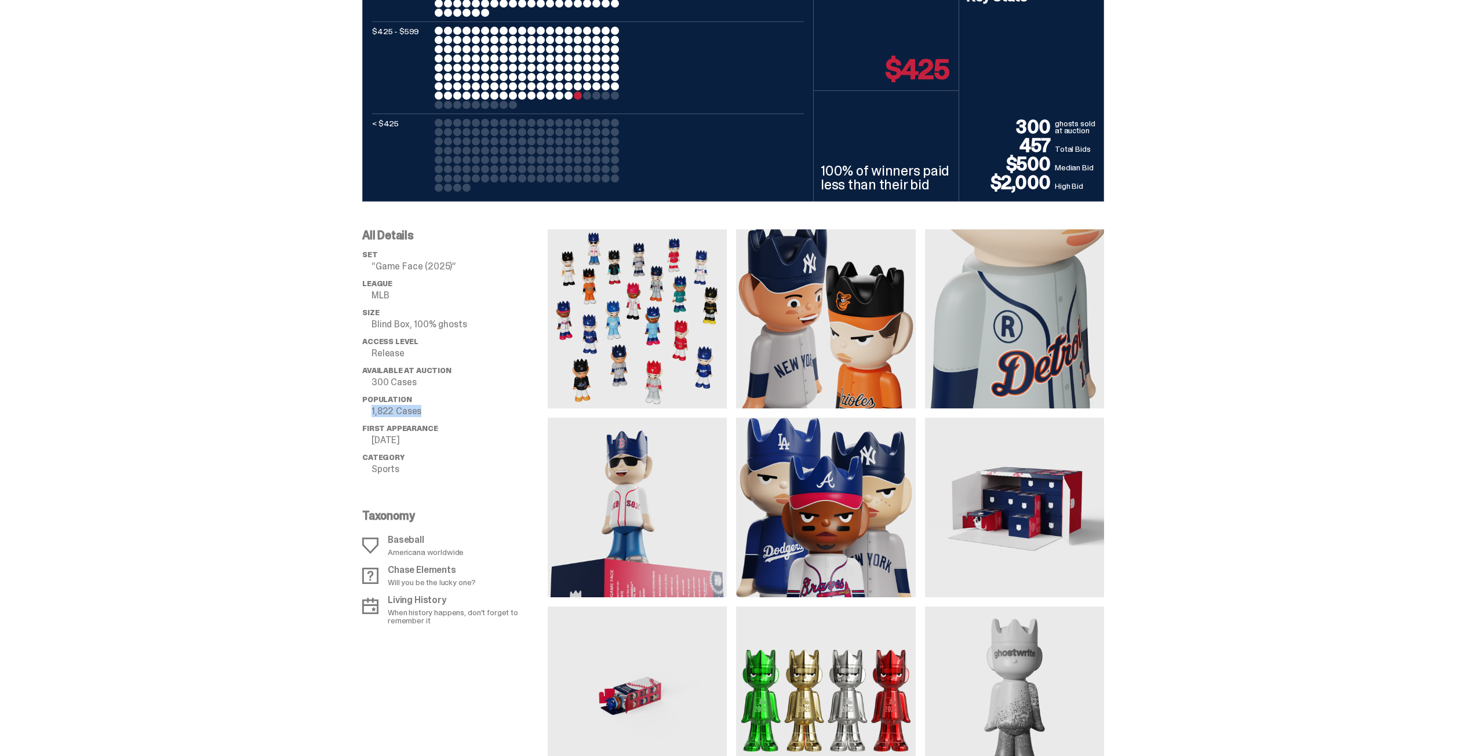
drag, startPoint x: 428, startPoint y: 409, endPoint x: 380, endPoint y: 412, distance: 48.2
click at [367, 414] on li "Population 1,822 Cases" at bounding box center [454, 405] width 185 height 21
click at [389, 410] on p "1,822 Cases" at bounding box center [459, 411] width 176 height 9
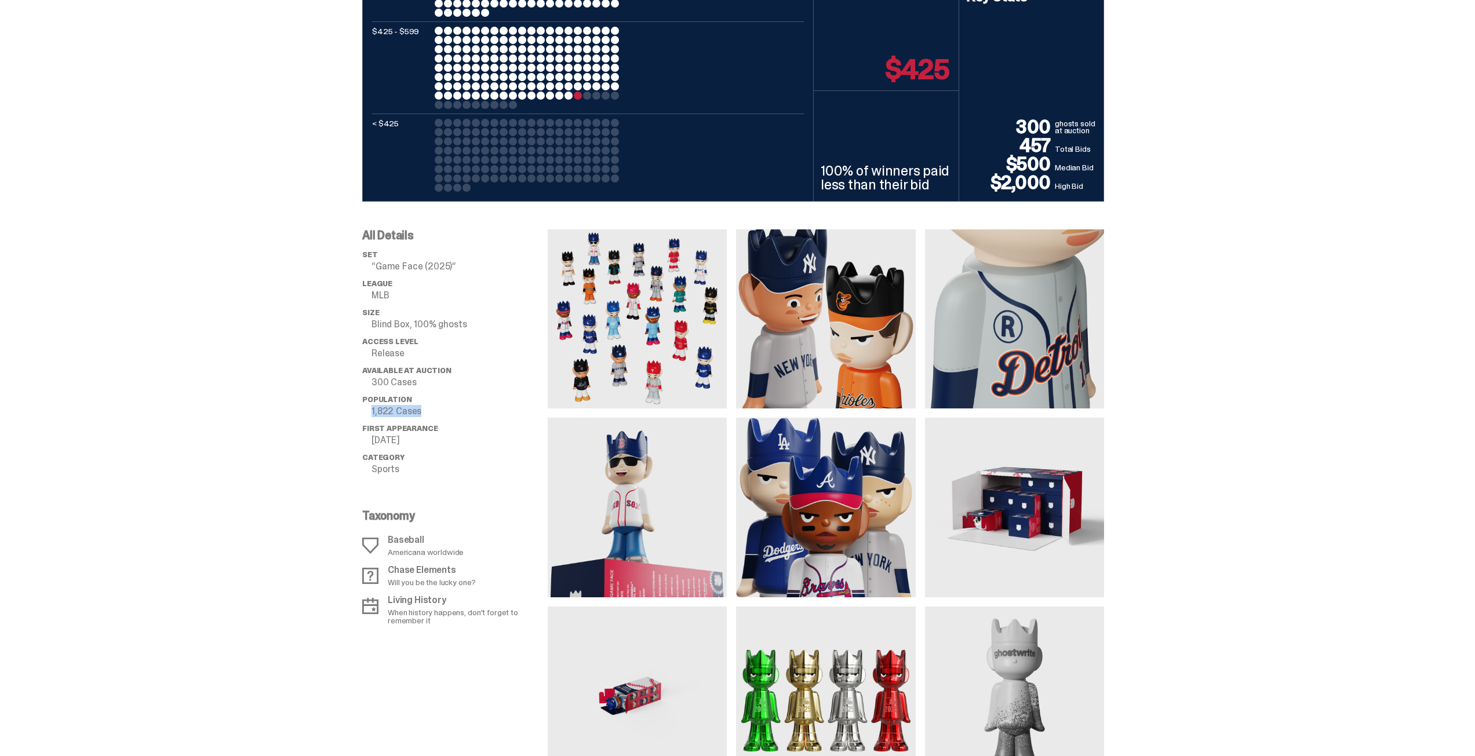
click at [392, 410] on p "1,822 Cases" at bounding box center [459, 411] width 176 height 9
click at [392, 442] on p "08.05.2025" at bounding box center [459, 440] width 176 height 9
click at [403, 426] on span "First Appearance" at bounding box center [399, 429] width 75 height 10
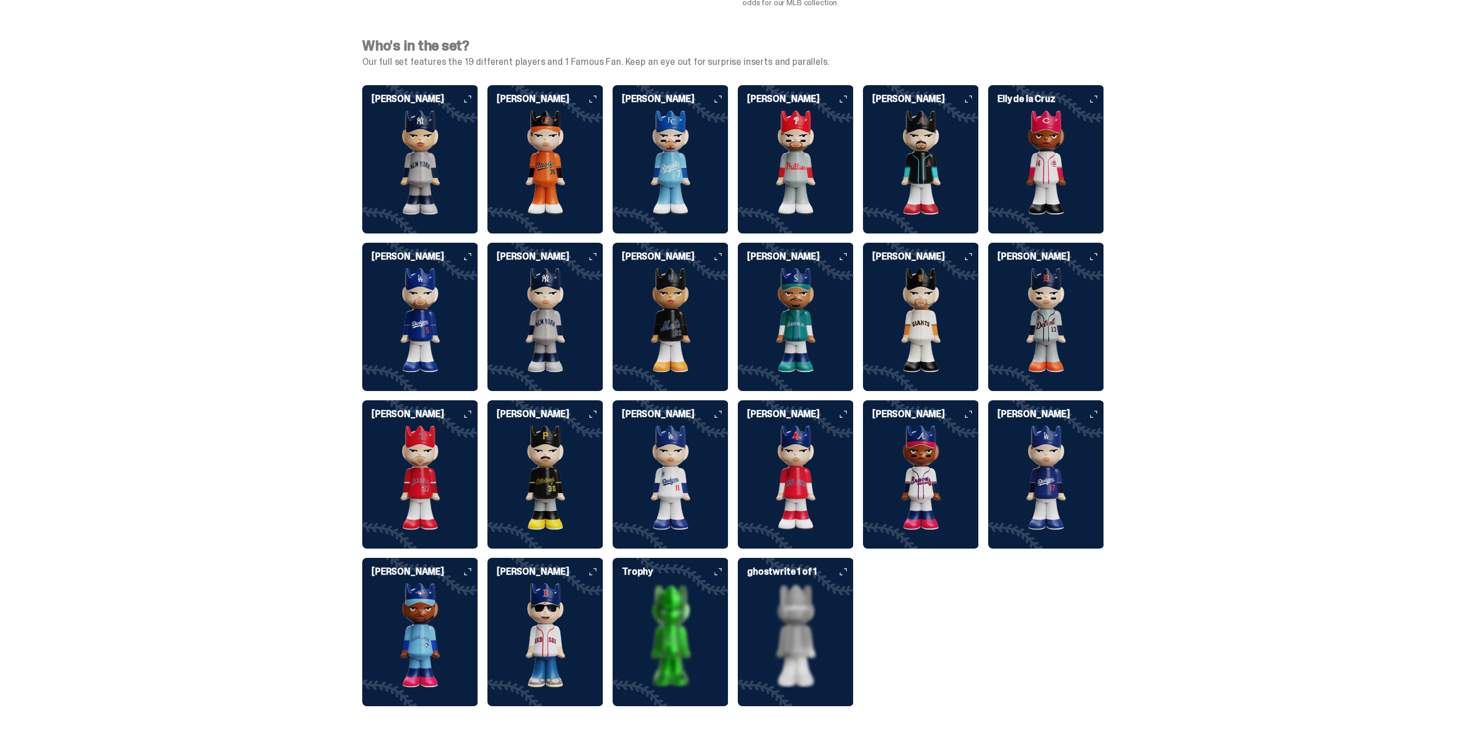
scroll to position [2955, 0]
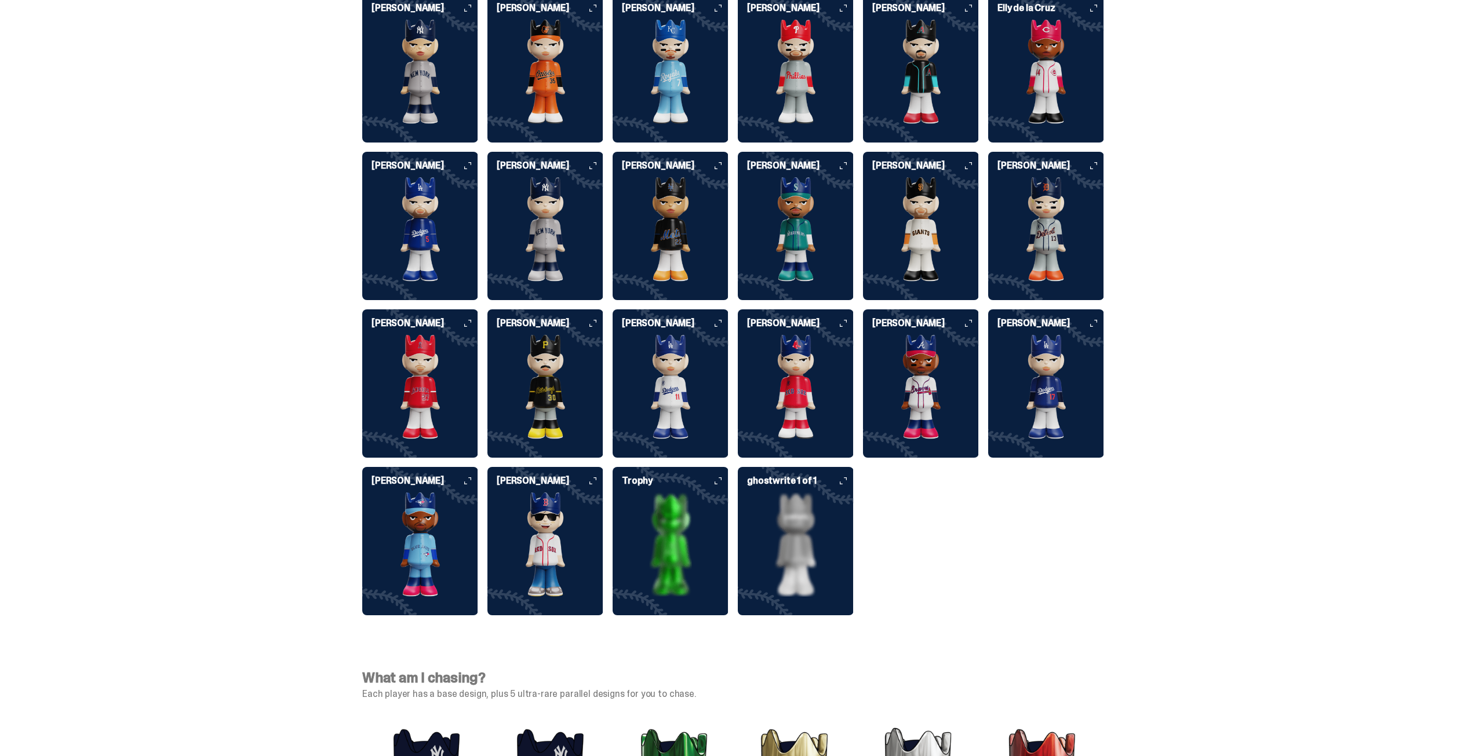
click at [797, 499] on img at bounding box center [796, 545] width 116 height 104
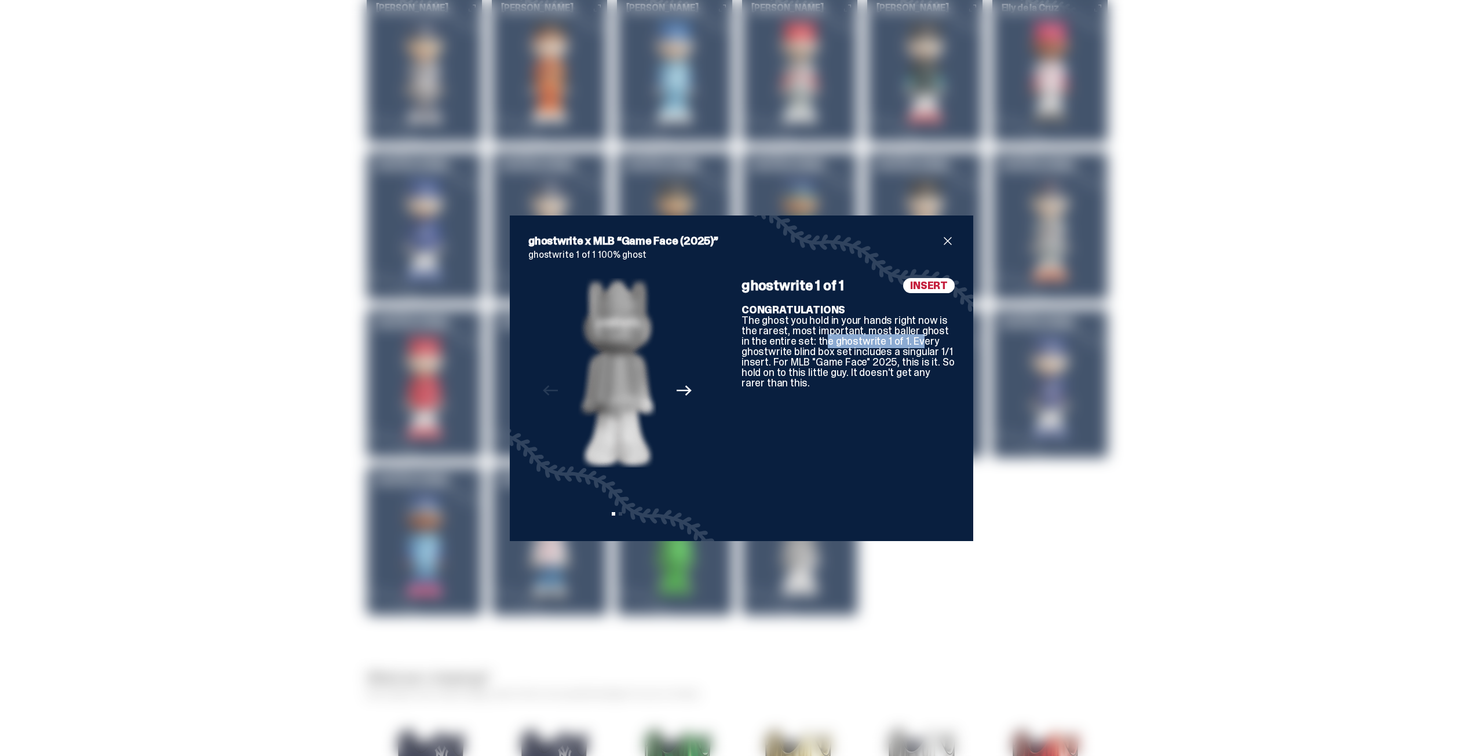
drag, startPoint x: 804, startPoint y: 345, endPoint x: 897, endPoint y: 342, distance: 93.3
click at [897, 342] on div "CONGRATULATIONS The ghost you hold in your hands right now is the rarest, most …" at bounding box center [848, 346] width 213 height 83
drag, startPoint x: 767, startPoint y: 352, endPoint x: 877, endPoint y: 348, distance: 110.2
click at [866, 347] on div "CONGRATULATIONS The ghost you hold in your hands right now is the rarest, most …" at bounding box center [848, 346] width 213 height 83
click at [890, 360] on div "CONGRATULATIONS The ghost you hold in your hands right now is the rarest, most …" at bounding box center [848, 346] width 213 height 83
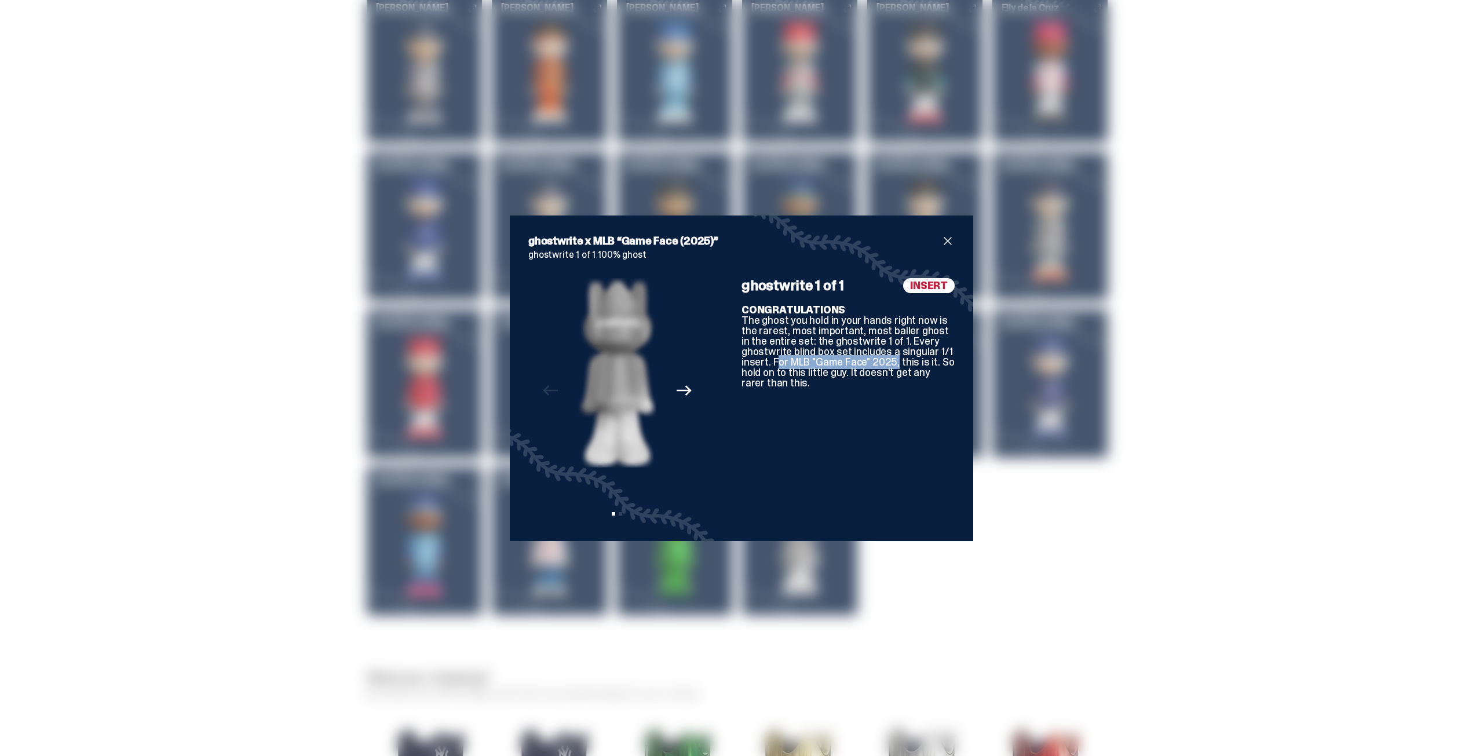
drag, startPoint x: 769, startPoint y: 364, endPoint x: 898, endPoint y: 364, distance: 128.1
click at [888, 364] on div "CONGRATULATIONS The ghost you hold in your hands right now is the rarest, most …" at bounding box center [848, 346] width 213 height 83
click at [898, 364] on div "CONGRATULATIONS The ghost you hold in your hands right now is the rarest, most …" at bounding box center [848, 346] width 213 height 83
drag, startPoint x: 741, startPoint y: 372, endPoint x: 869, endPoint y: 371, distance: 127.5
click at [869, 371] on div "CONGRATULATIONS The ghost you hold in your hands right now is the rarest, most …" at bounding box center [848, 346] width 213 height 83
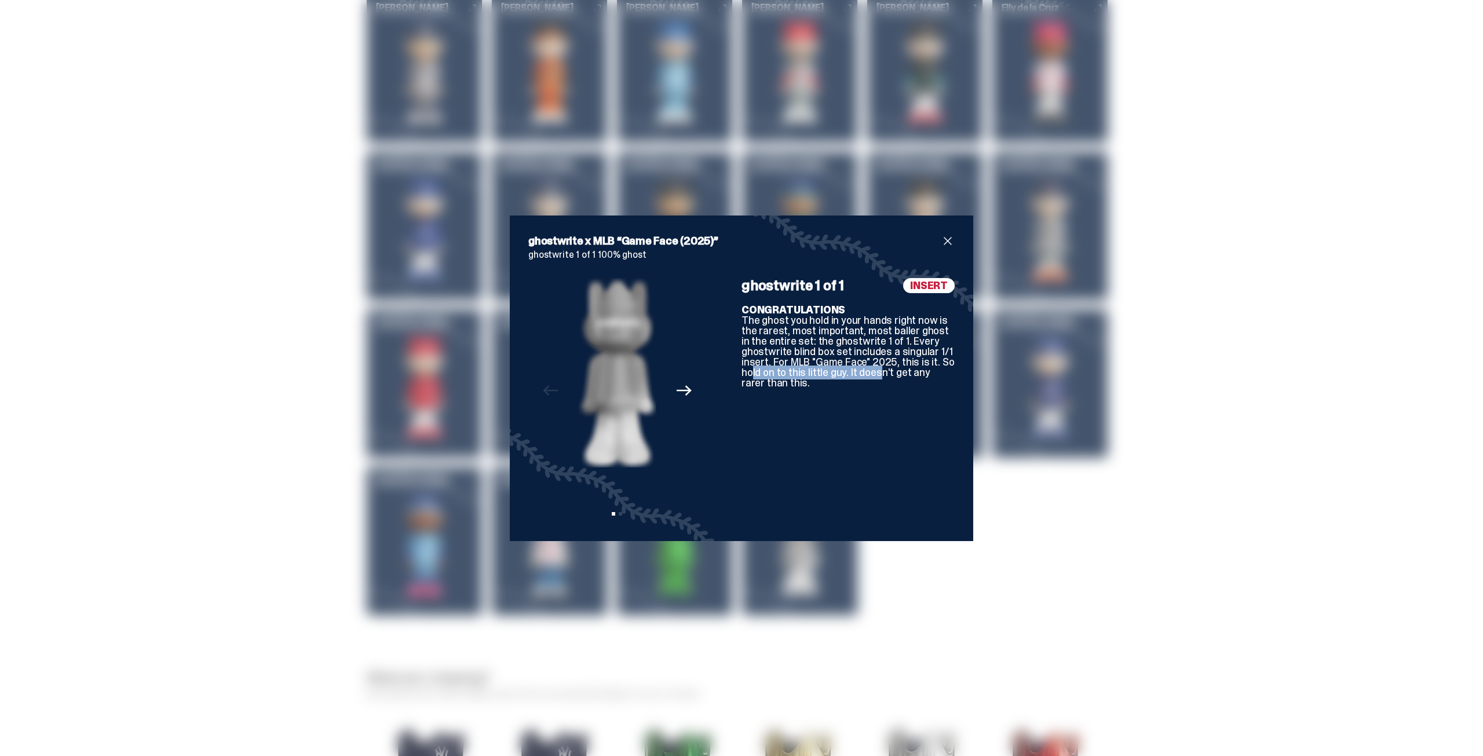
click at [869, 371] on div "CONGRATULATIONS The ghost you hold in your hands right now is the rarest, most …" at bounding box center [848, 346] width 213 height 83
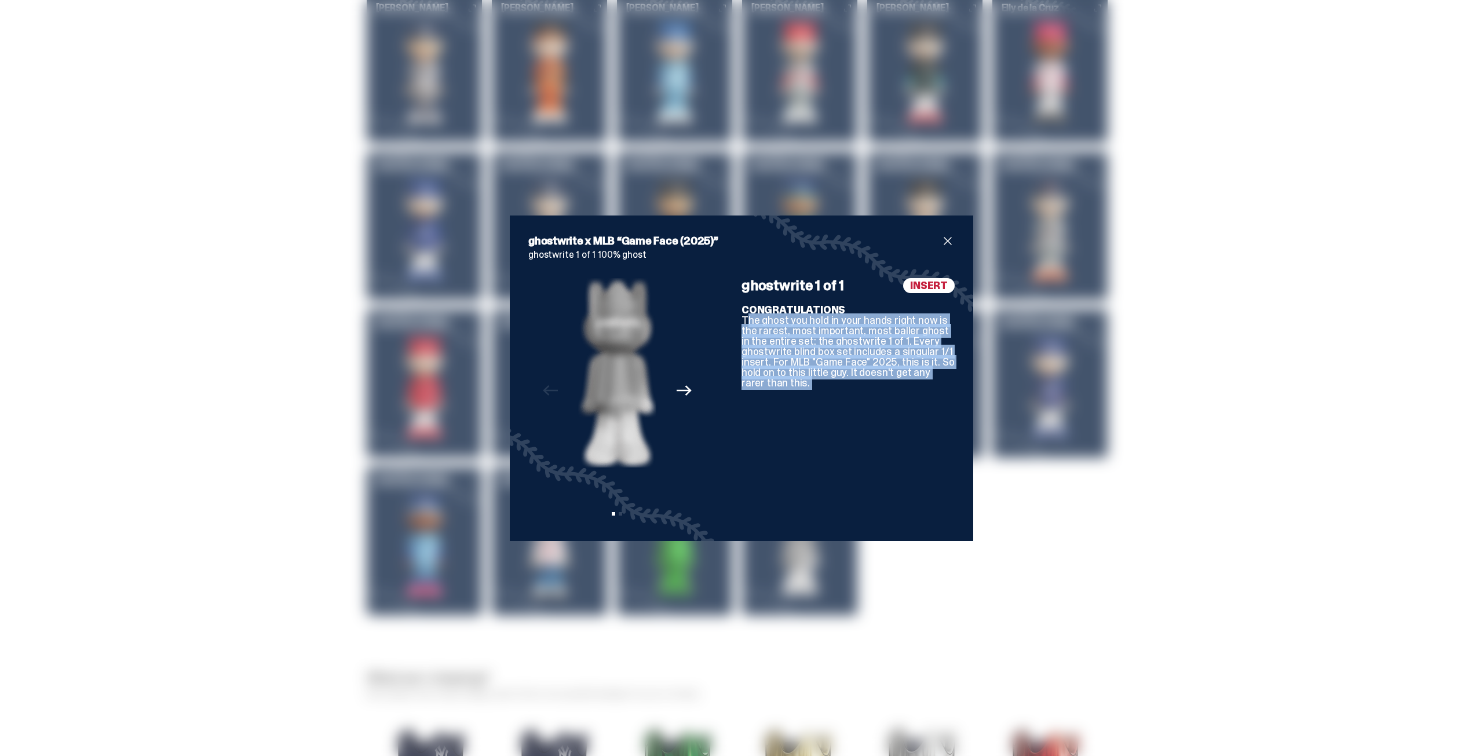
click at [869, 371] on div "CONGRATULATIONS The ghost you hold in your hands right now is the rarest, most …" at bounding box center [848, 346] width 213 height 83
click at [823, 358] on div "CONGRATULATIONS The ghost you hold in your hands right now is the rarest, most …" at bounding box center [848, 346] width 213 height 83
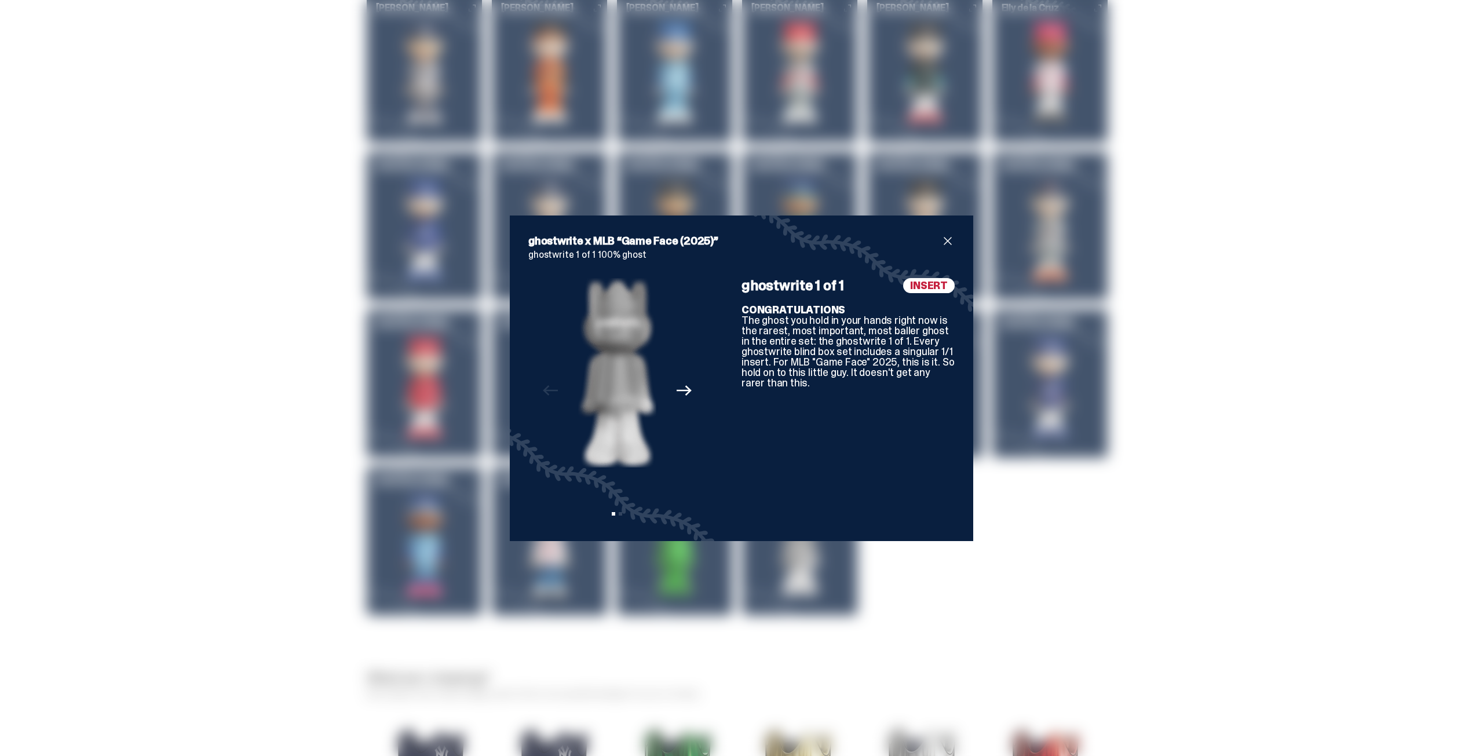
click at [942, 238] on span "close" at bounding box center [948, 241] width 14 height 14
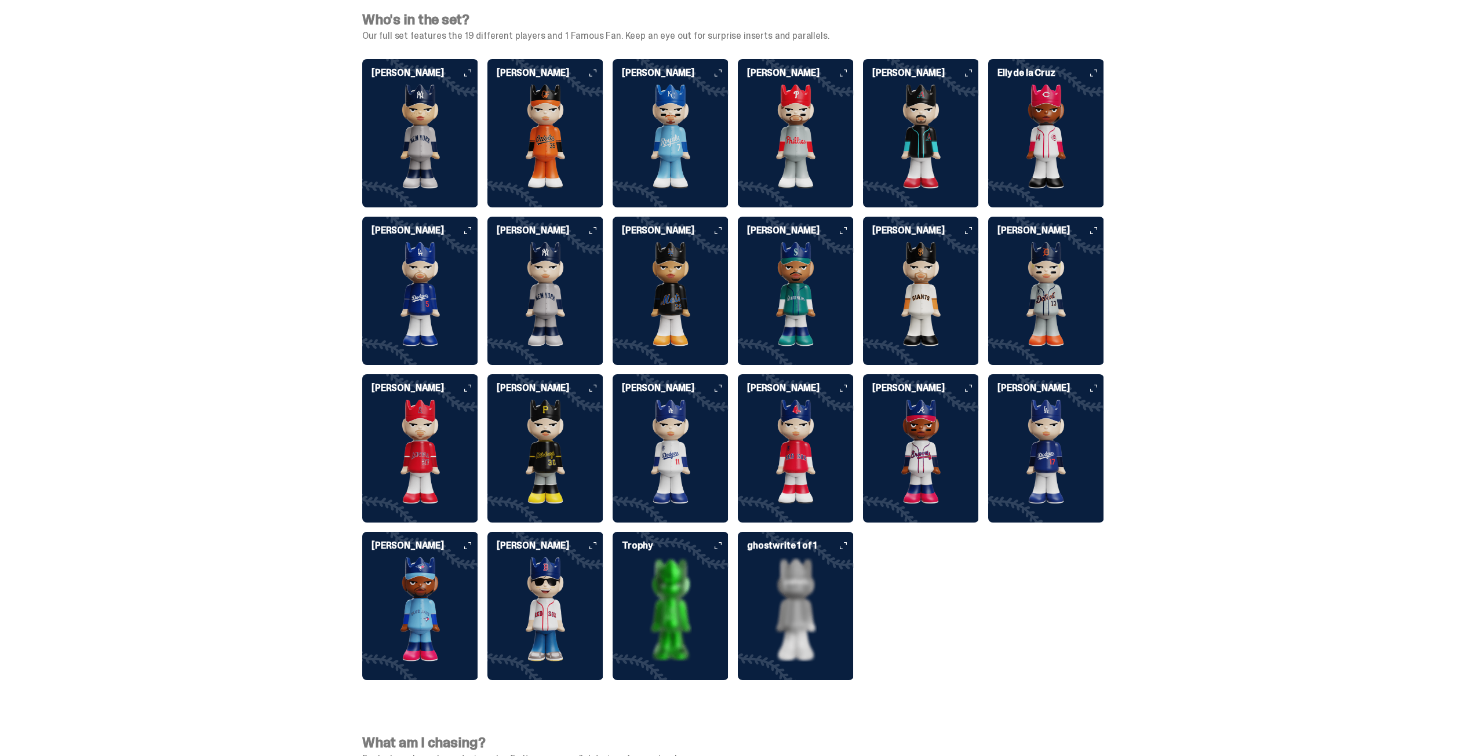
scroll to position [2897, 0]
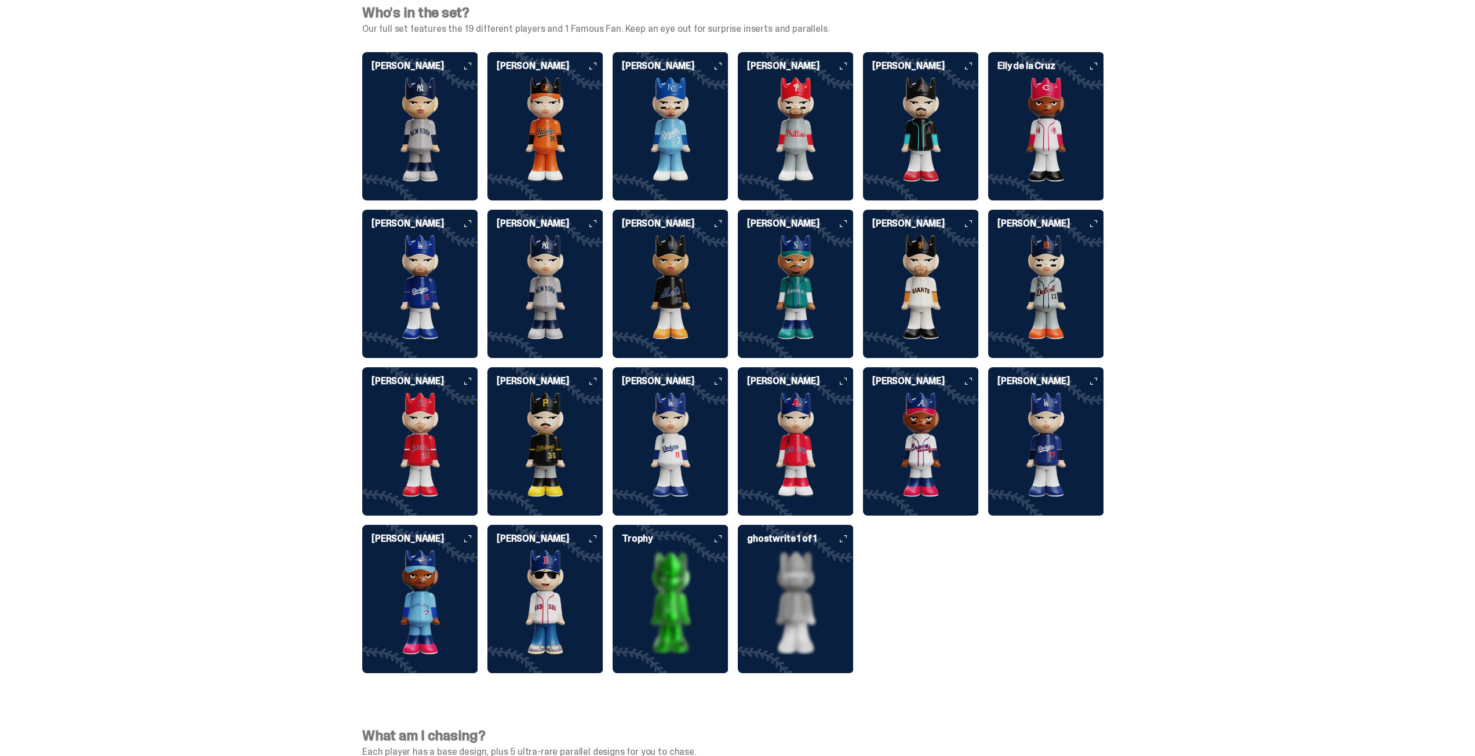
click at [663, 563] on img at bounding box center [670, 602] width 116 height 104
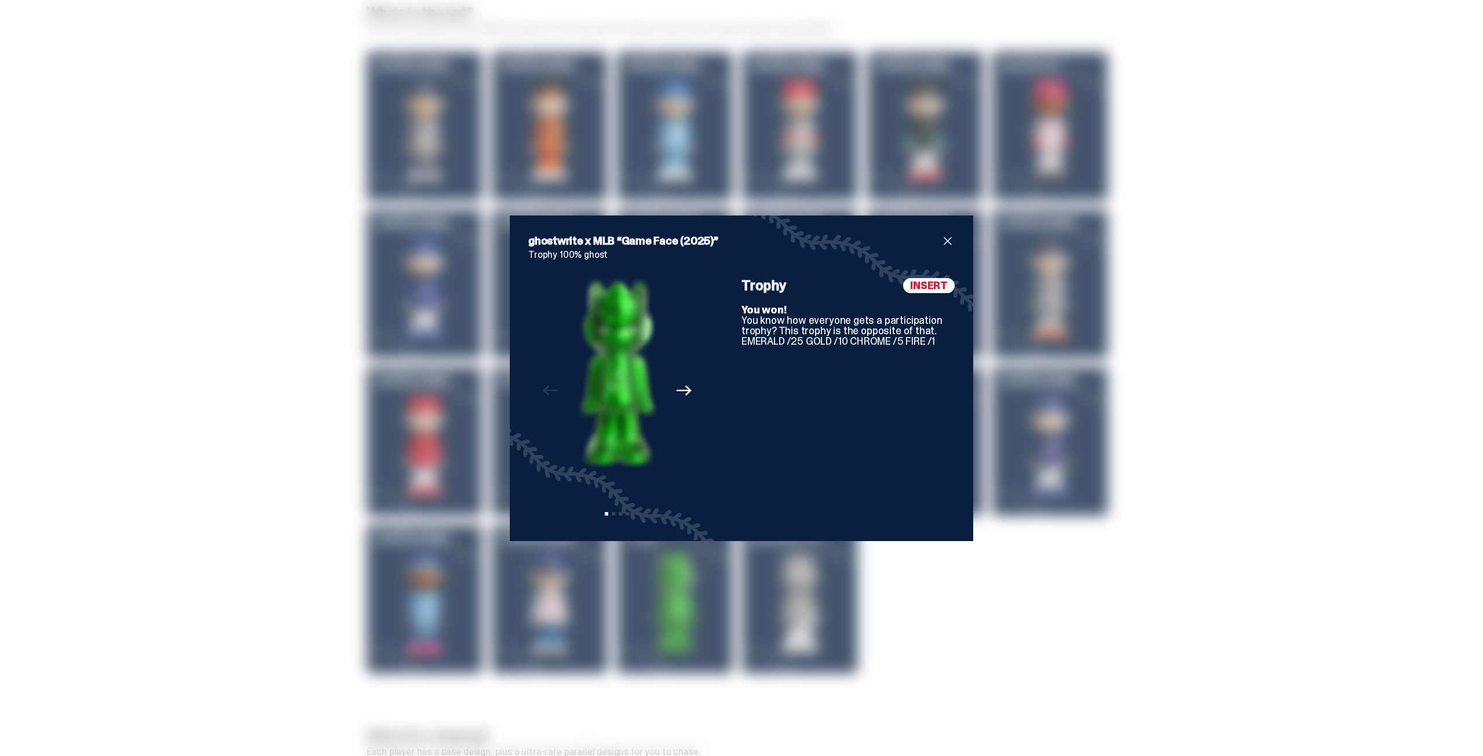
click at [941, 240] on span "close" at bounding box center [948, 241] width 14 height 14
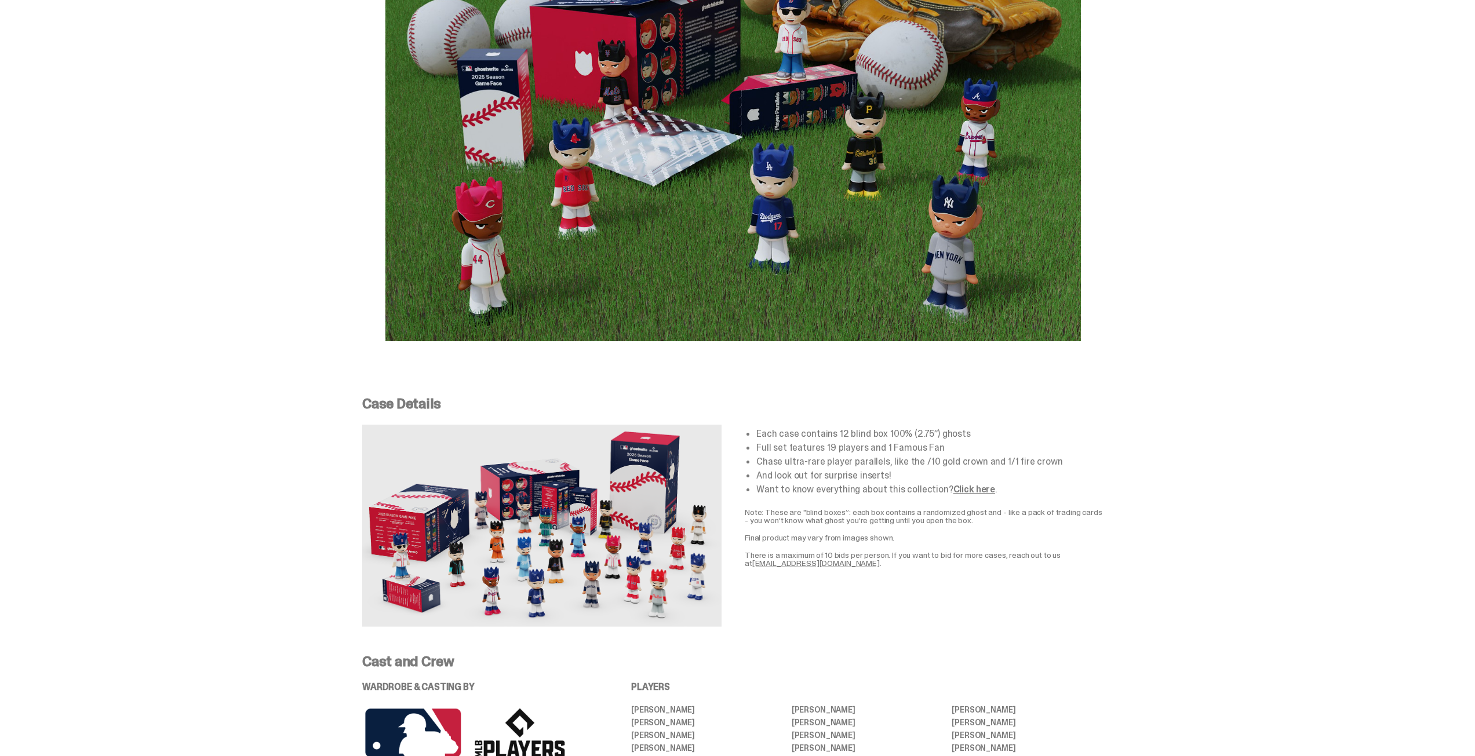
scroll to position [1680, 0]
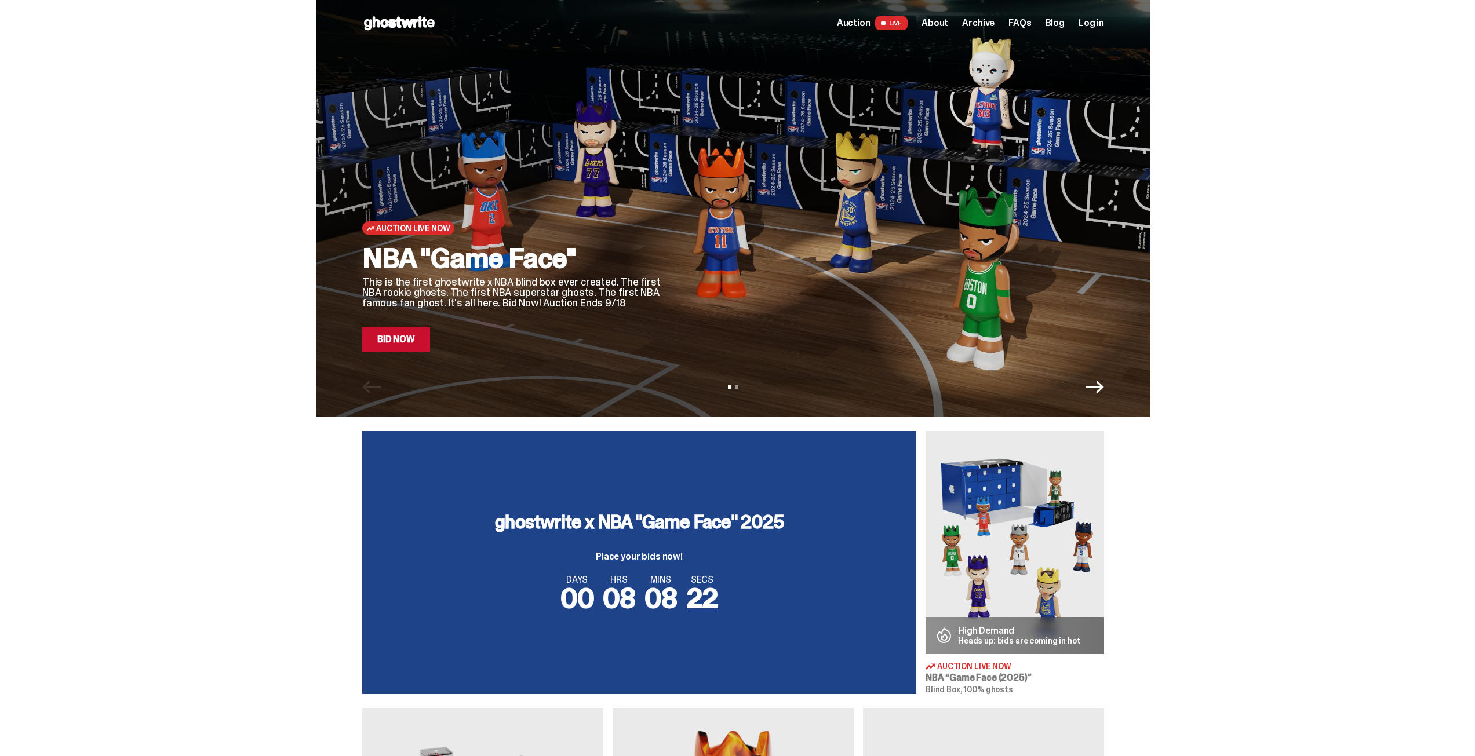
click at [399, 338] on link "Bid Now" at bounding box center [396, 339] width 68 height 25
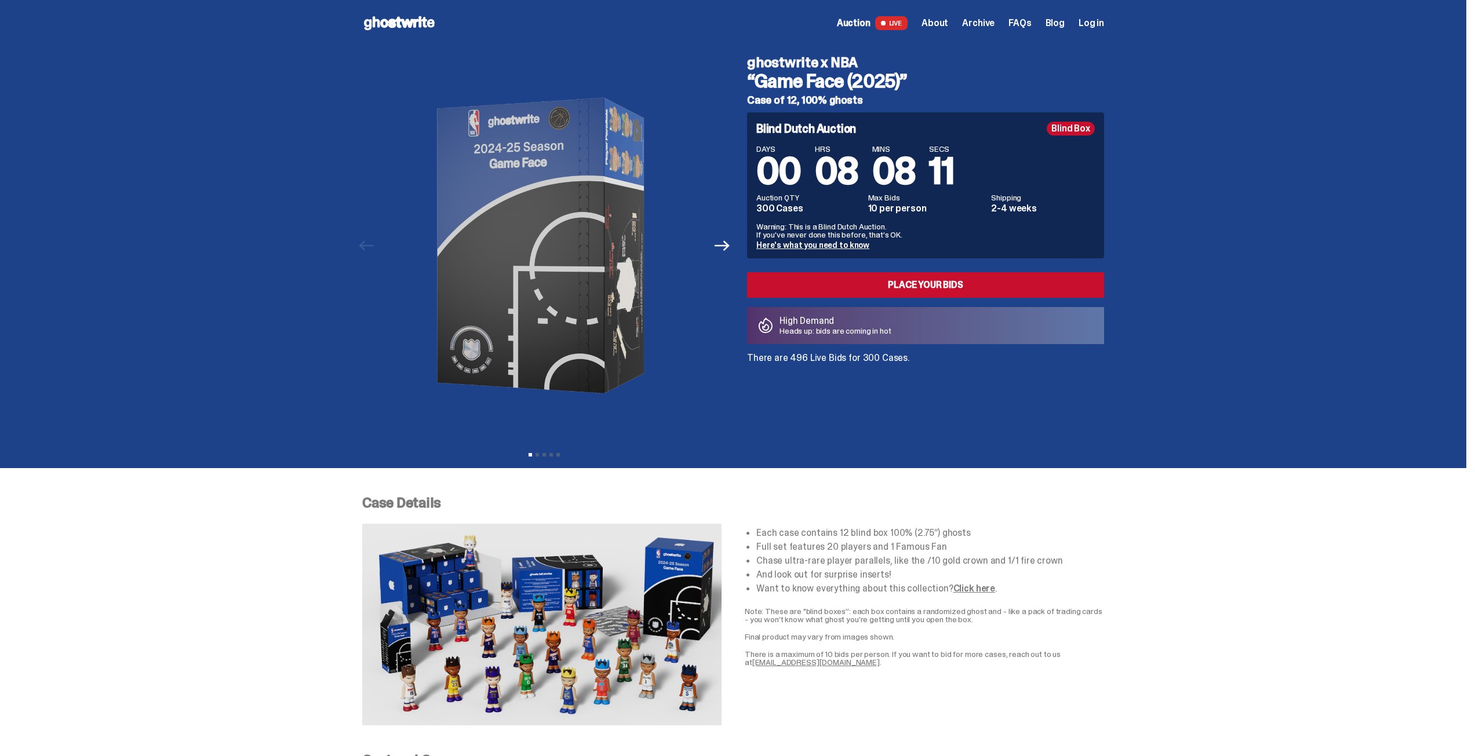
click at [845, 335] on p "Heads up: bids are coming in hot" at bounding box center [835, 331] width 112 height 8
click at [822, 359] on p "There are 496 Live Bids for 300 Cases." at bounding box center [925, 357] width 357 height 9
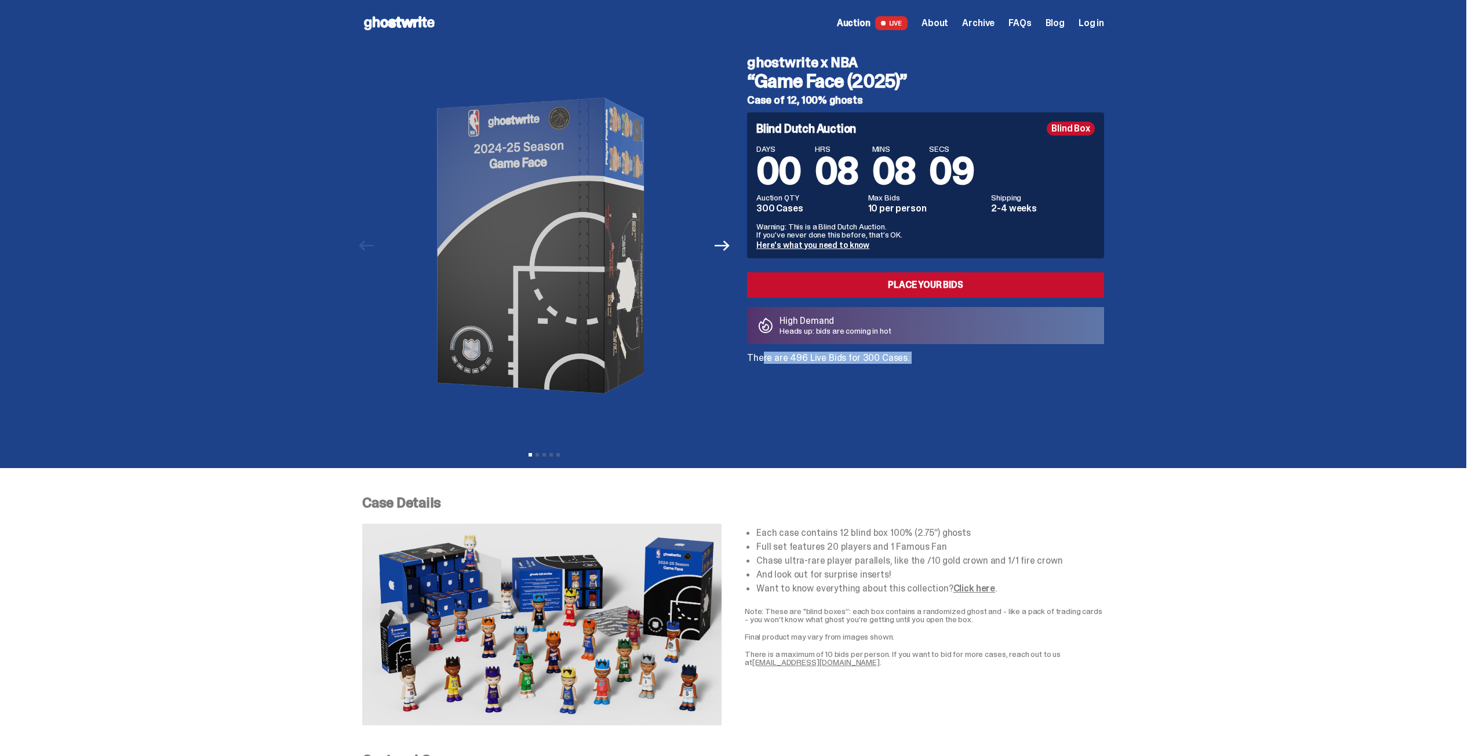
click at [822, 359] on p "There are 496 Live Bids for 300 Cases." at bounding box center [925, 357] width 357 height 9
click at [833, 335] on p "Heads up: bids are coming in hot" at bounding box center [835, 331] width 112 height 8
click at [805, 319] on p "High Demand" at bounding box center [835, 320] width 112 height 9
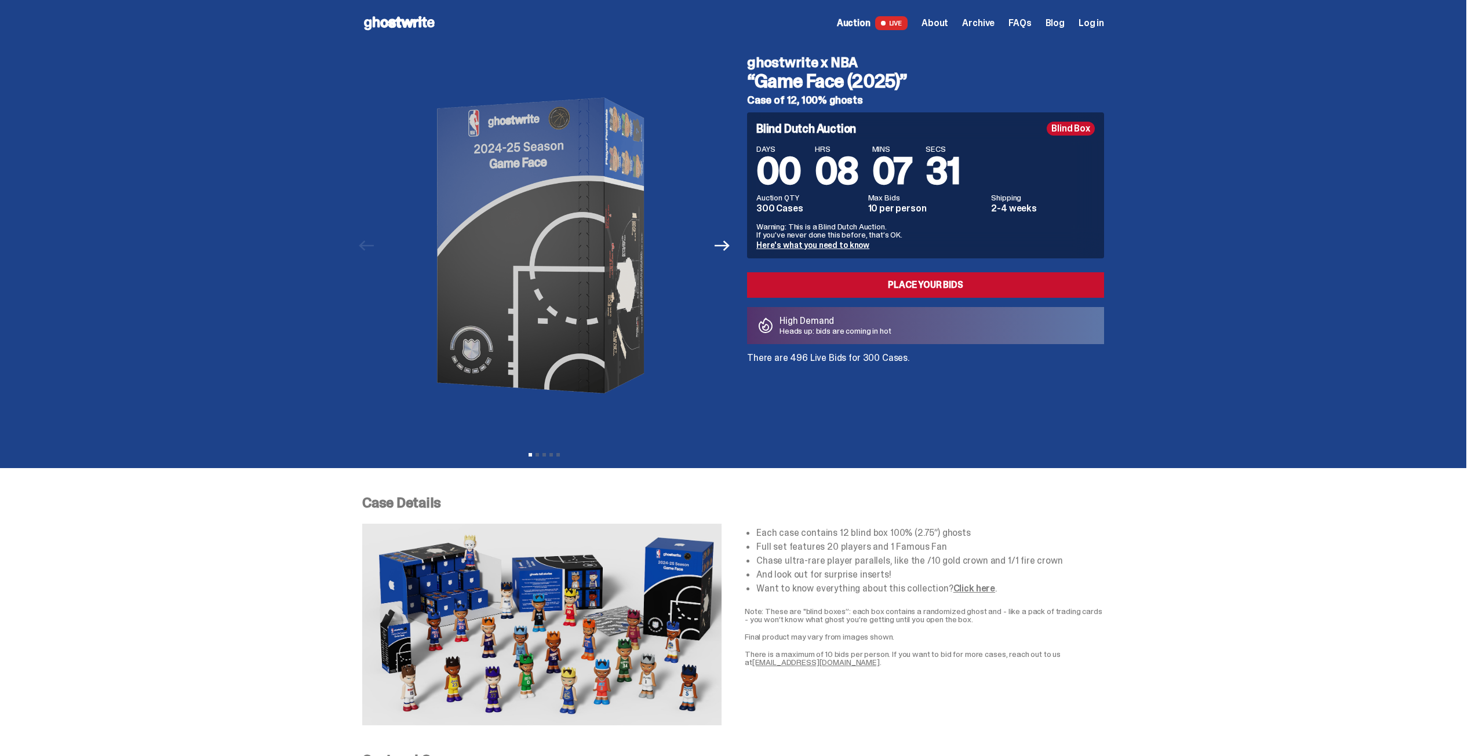
click at [990, 20] on span "Archive" at bounding box center [978, 23] width 32 height 9
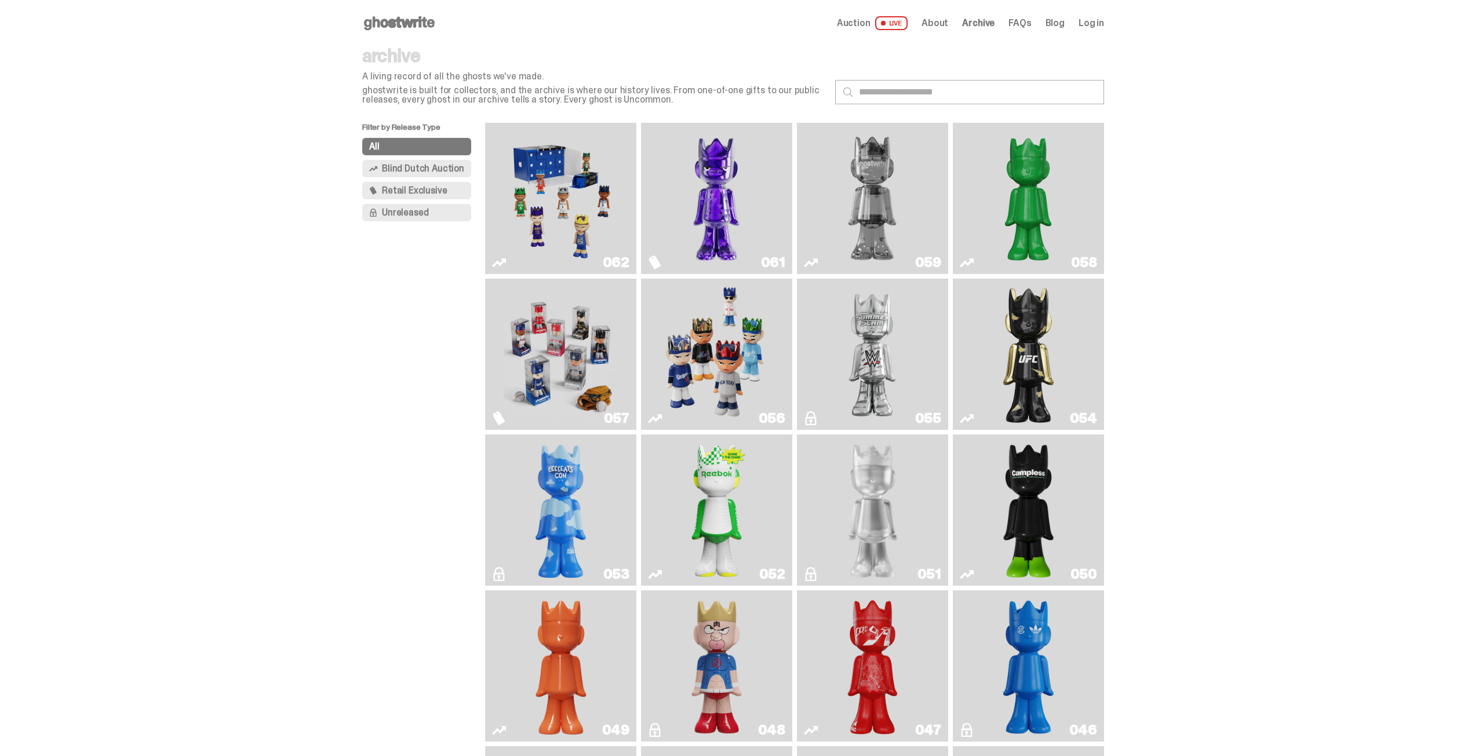
click at [738, 362] on img "Game Face (2025)" at bounding box center [716, 354] width 114 height 142
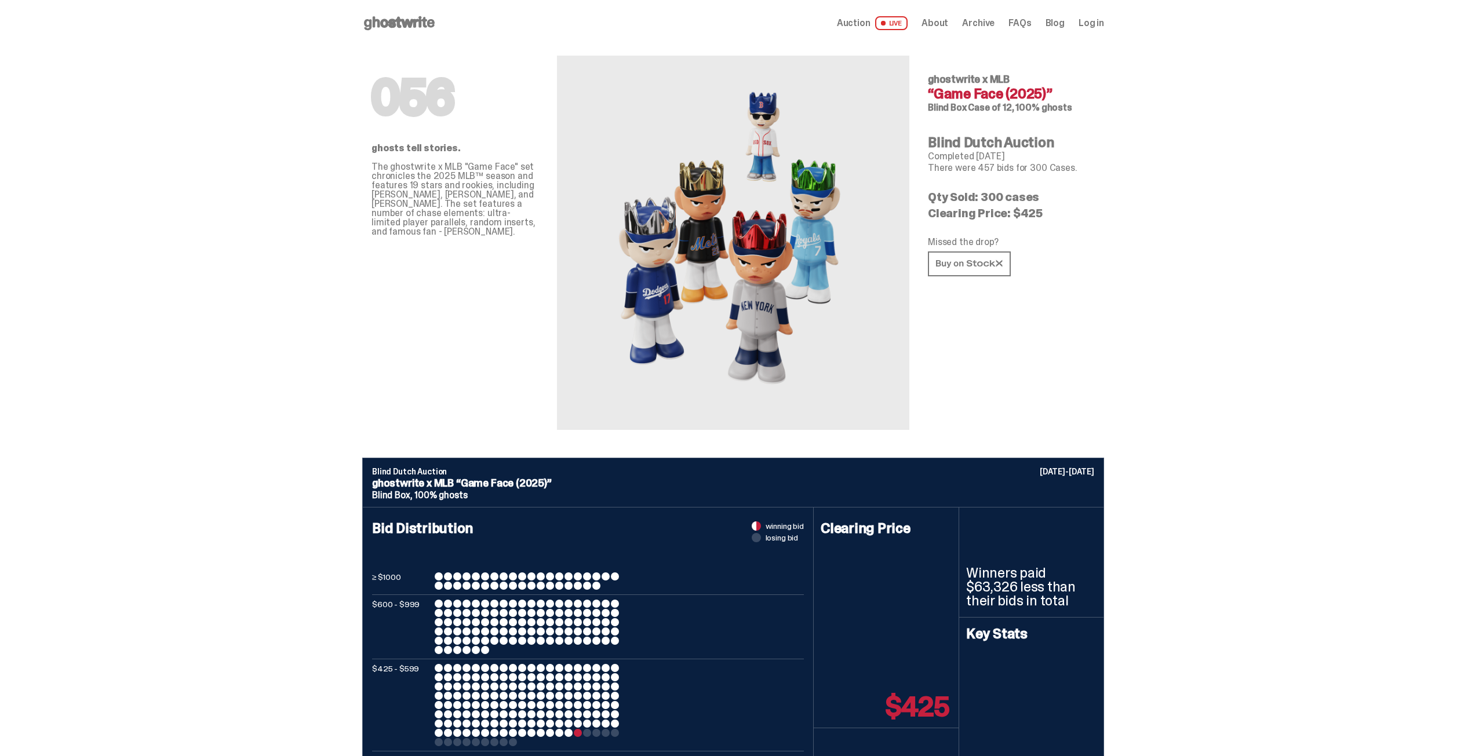
click at [747, 235] on img at bounding box center [733, 242] width 255 height 319
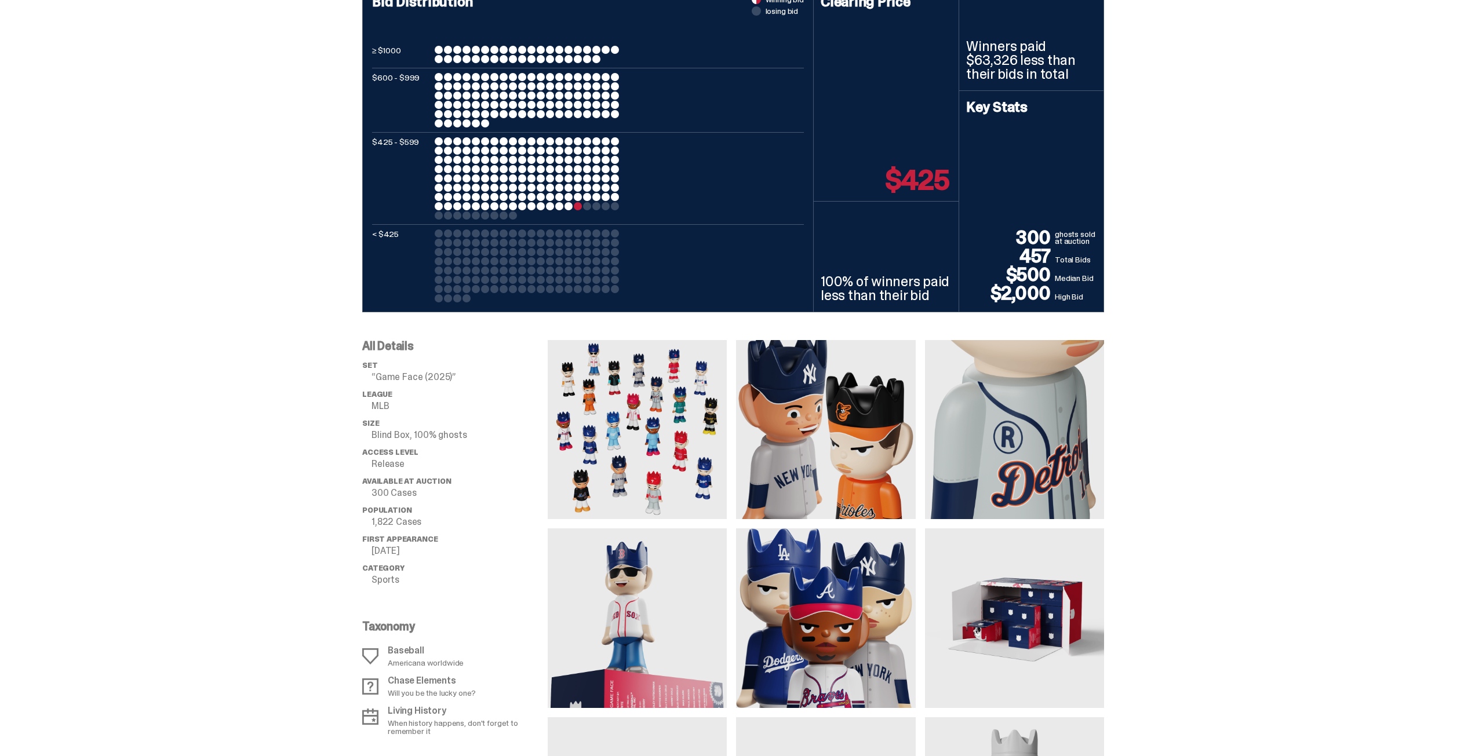
scroll to position [521, 0]
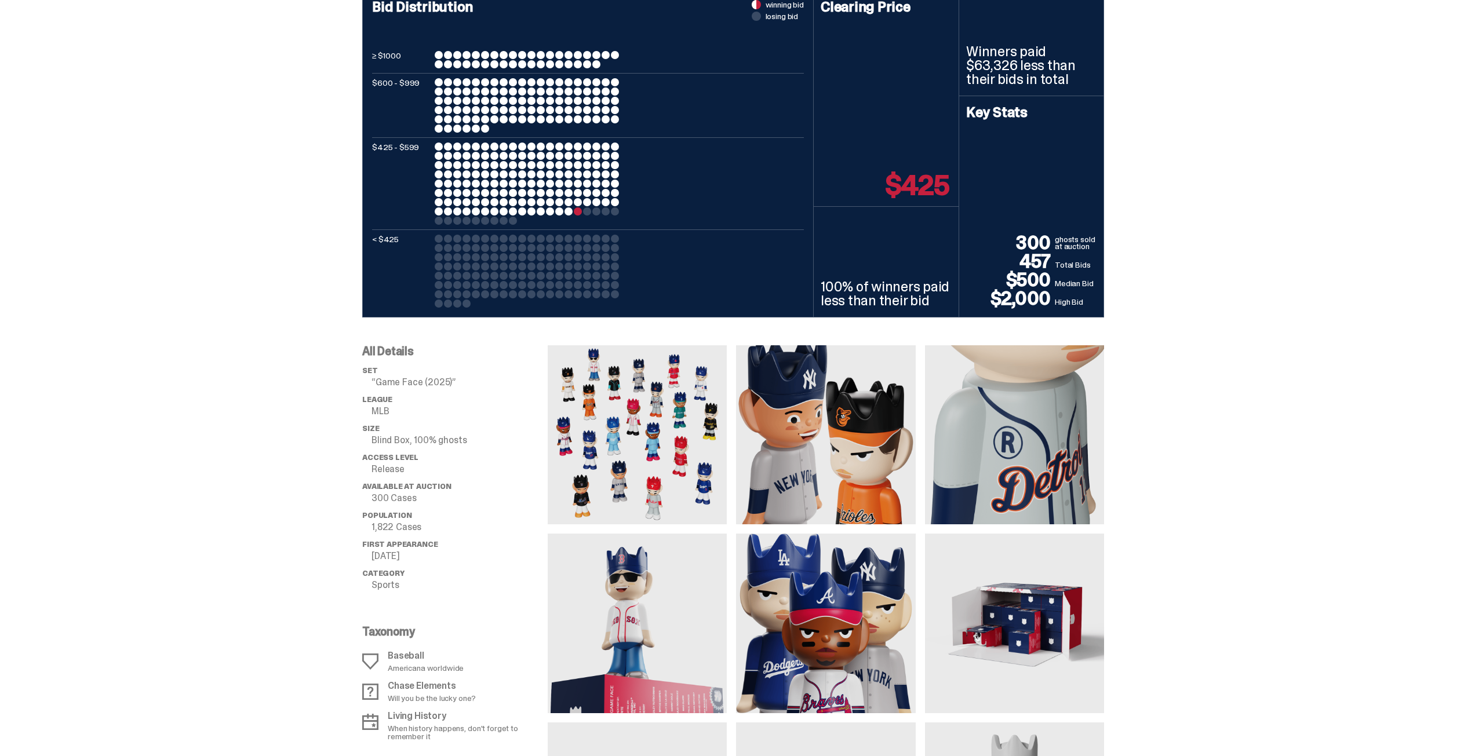
click at [1048, 619] on img at bounding box center [1014, 623] width 179 height 179
click at [639, 417] on img at bounding box center [637, 434] width 179 height 179
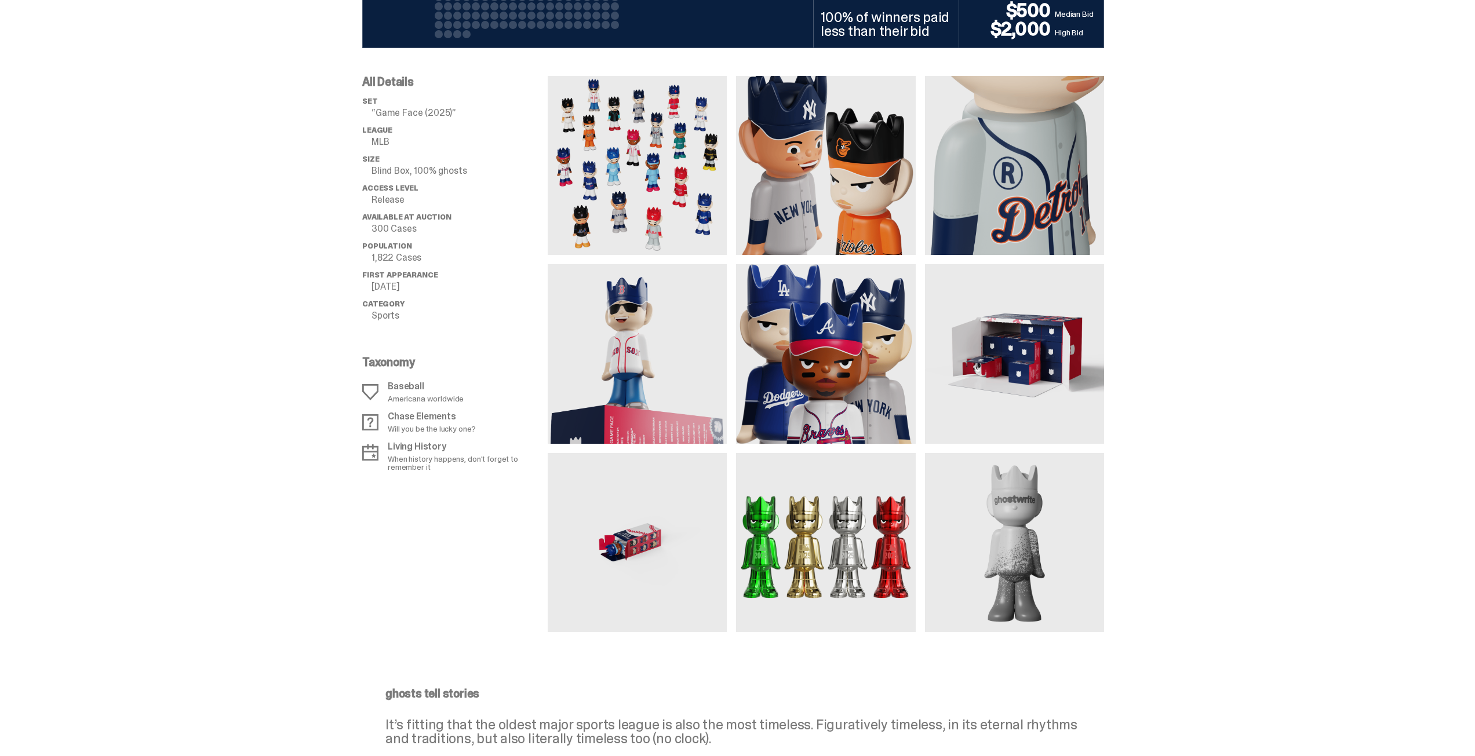
scroll to position [695, 0]
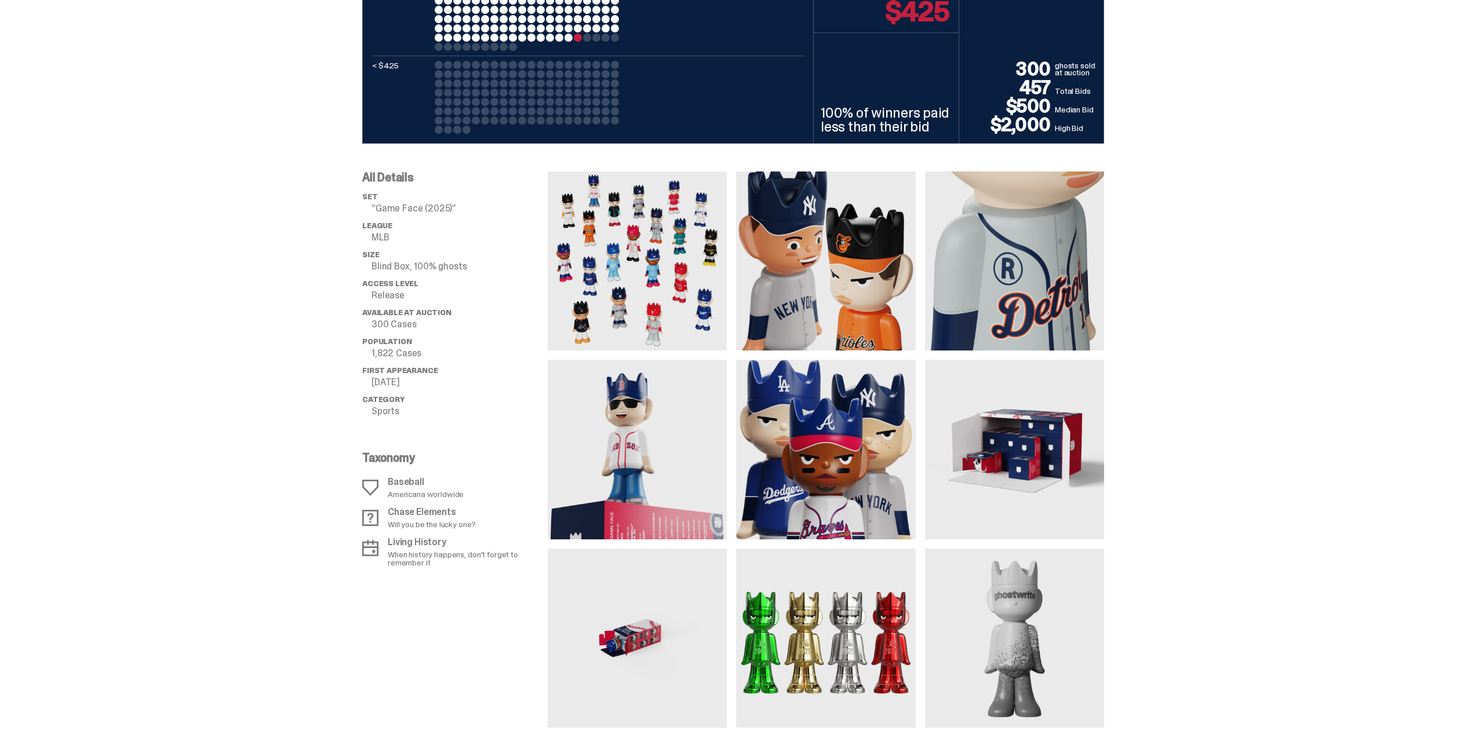
drag, startPoint x: 987, startPoint y: 427, endPoint x: 1265, endPoint y: 431, distance: 278.2
click at [1265, 431] on div "All Details set “Game Face (2025)” League MLB Size Blind Box, 100% ghosts Acces…" at bounding box center [733, 436] width 1466 height 584
